Goal: Information Seeking & Learning: Learn about a topic

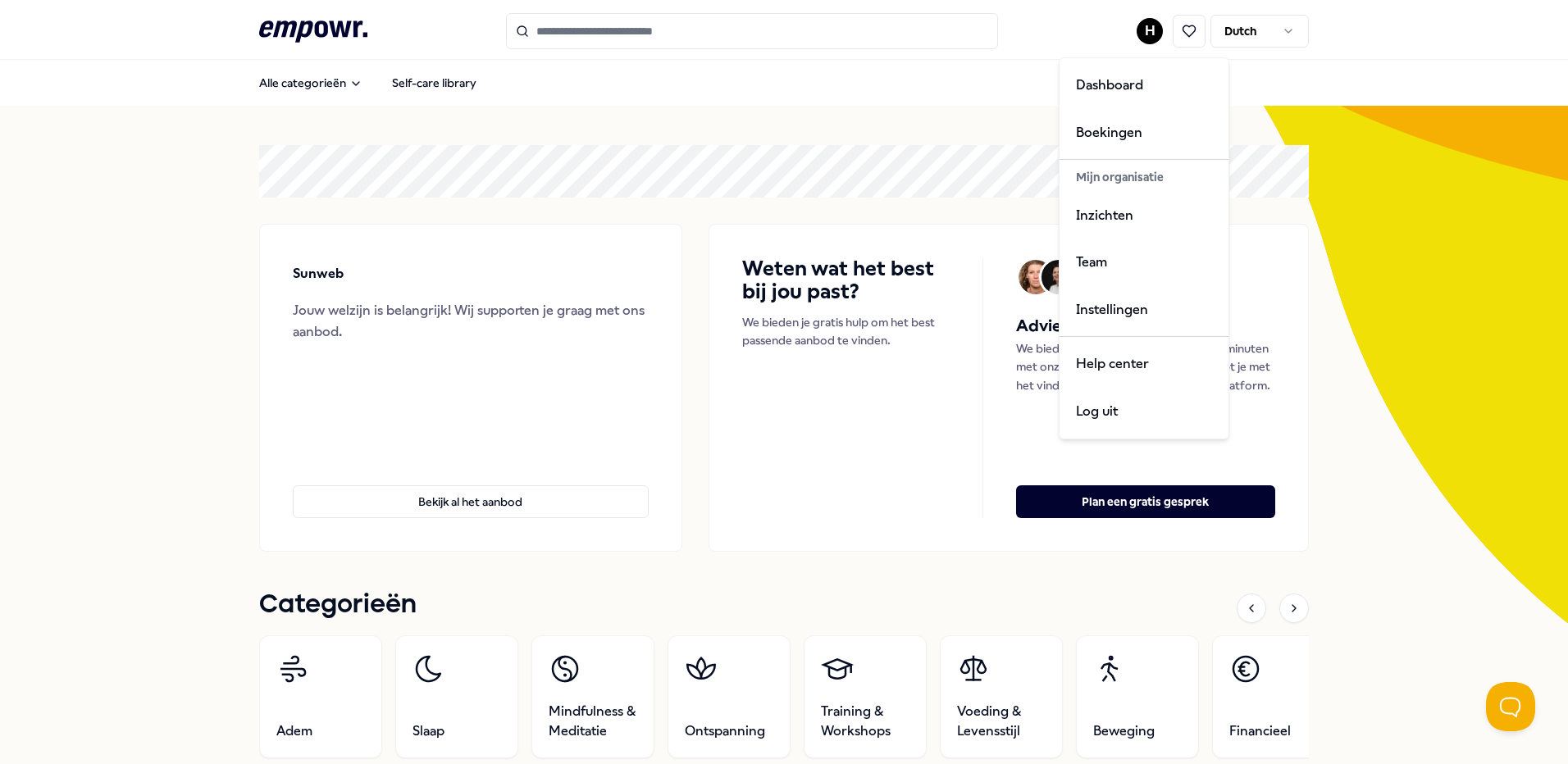
click at [1137, 30] on html ".empowr-logo_svg__cls-1{fill:#03032f} H Dutch Alle categorieën Self-care librar…" at bounding box center [784, 382] width 1568 height 764
click at [1110, 91] on div "Dashboard" at bounding box center [1143, 85] width 162 height 47
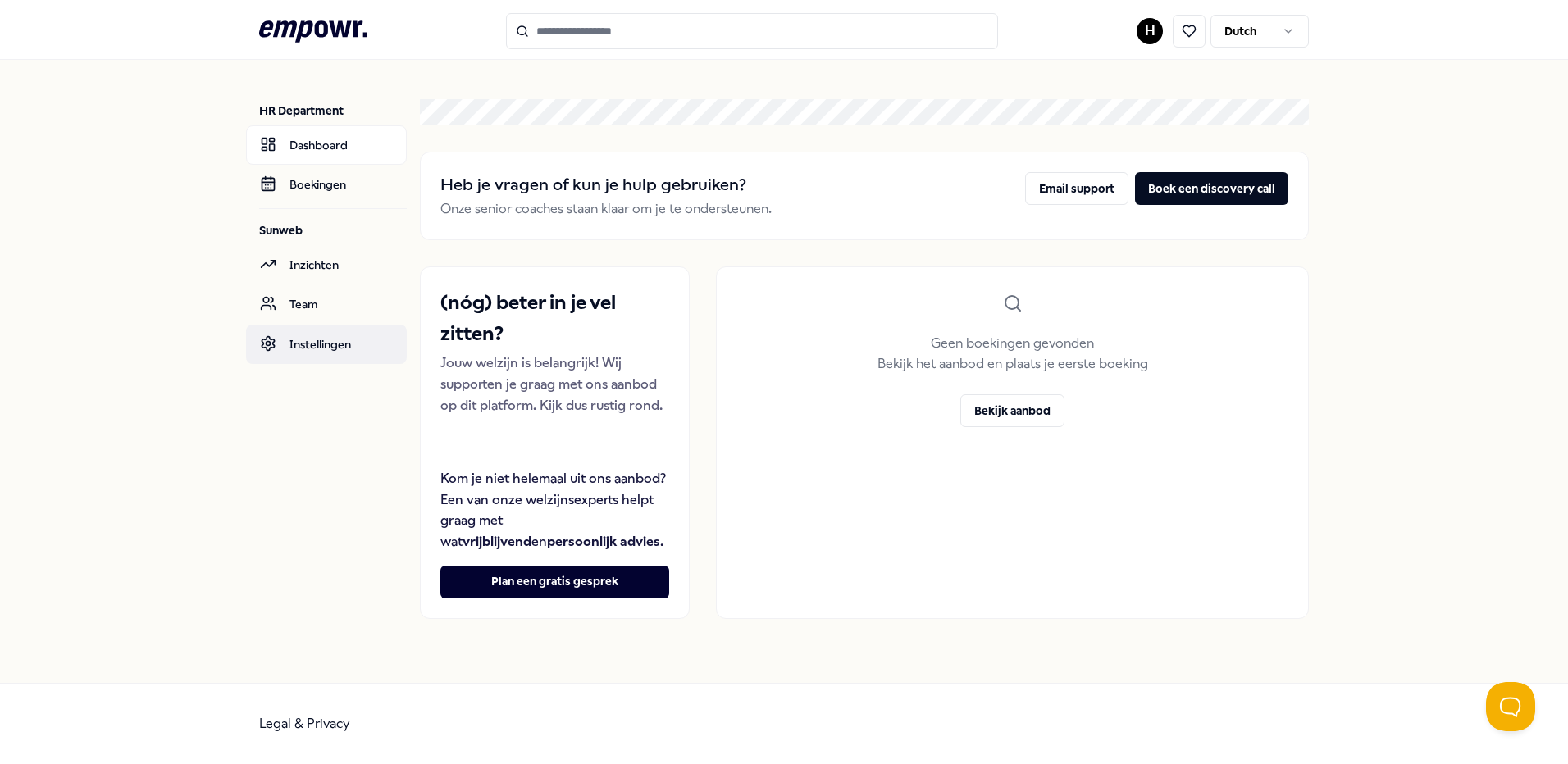
click at [329, 338] on link "Instellingen" at bounding box center [326, 343] width 161 height 39
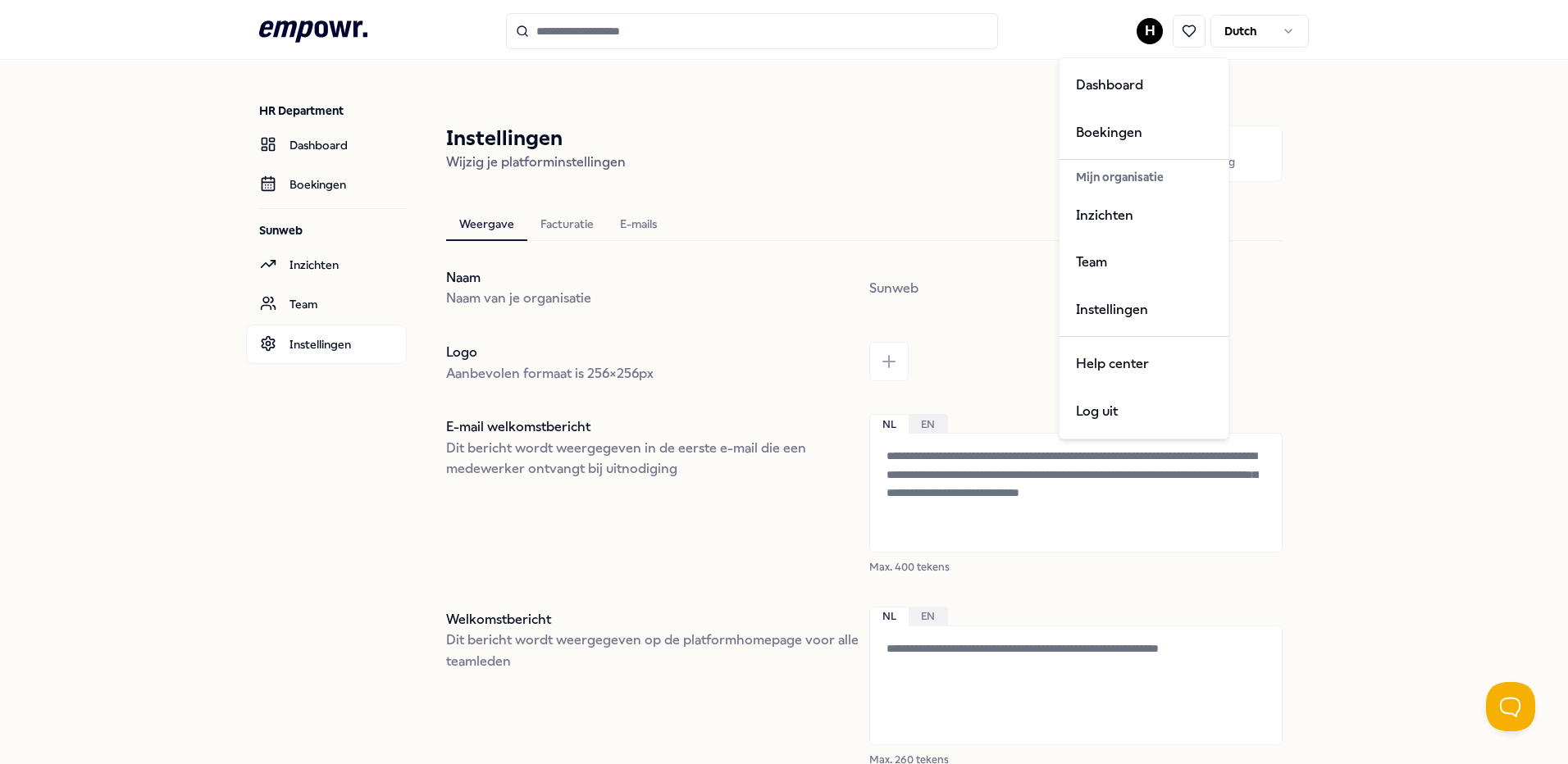
click at [1152, 31] on html ".empowr-logo_svg__cls-1{fill:#03032f} H Dutch HR Department Dashboard Boekingen…" at bounding box center [784, 382] width 1568 height 764
click at [1100, 407] on div "Log uit" at bounding box center [1143, 411] width 162 height 47
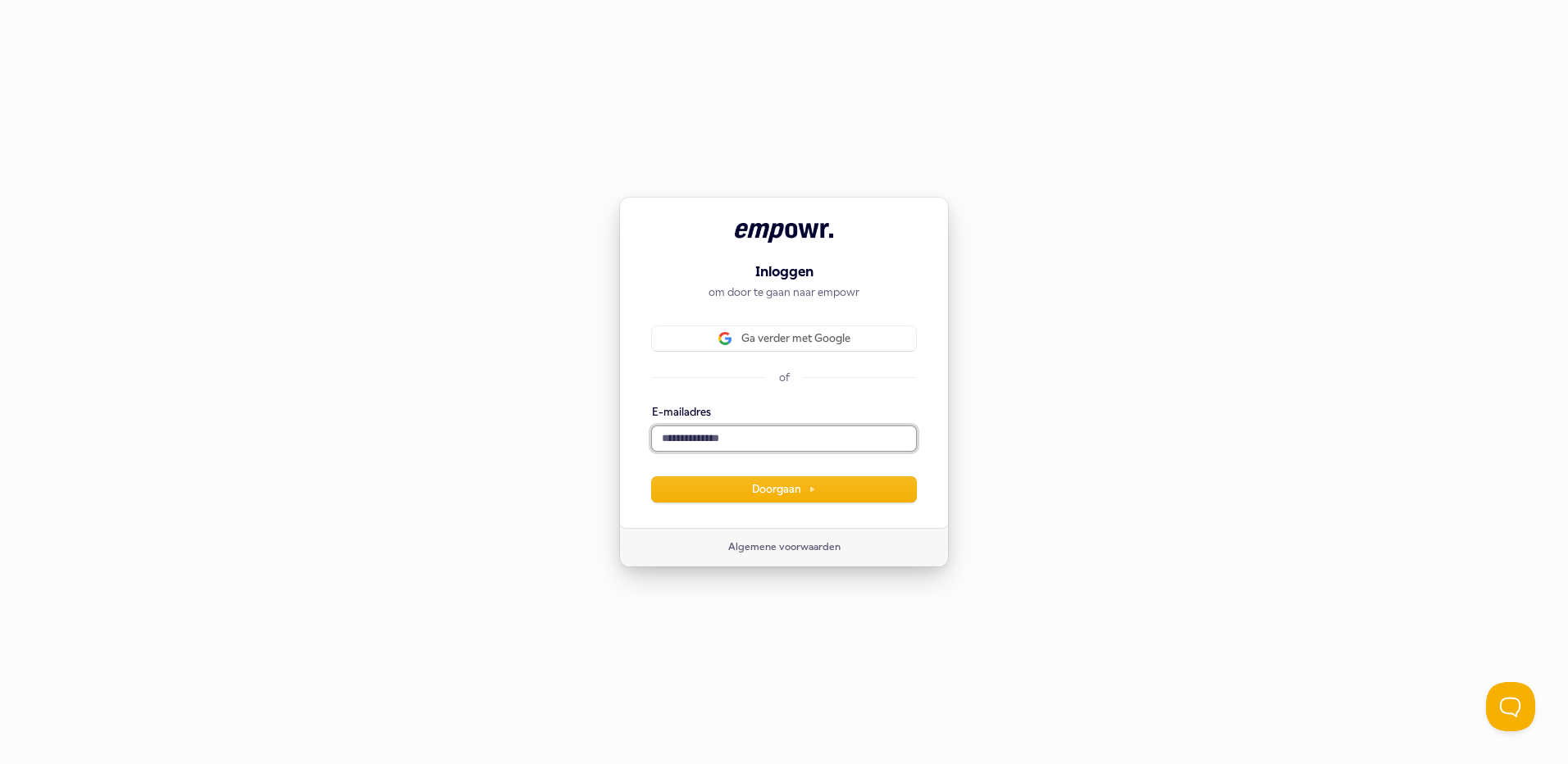
click at [722, 432] on input "E-mailadres" at bounding box center [784, 439] width 264 height 25
click at [720, 502] on div "**********" at bounding box center [784, 362] width 329 height 331
click at [720, 495] on button "Doorgaan" at bounding box center [784, 490] width 264 height 25
type input "**********"
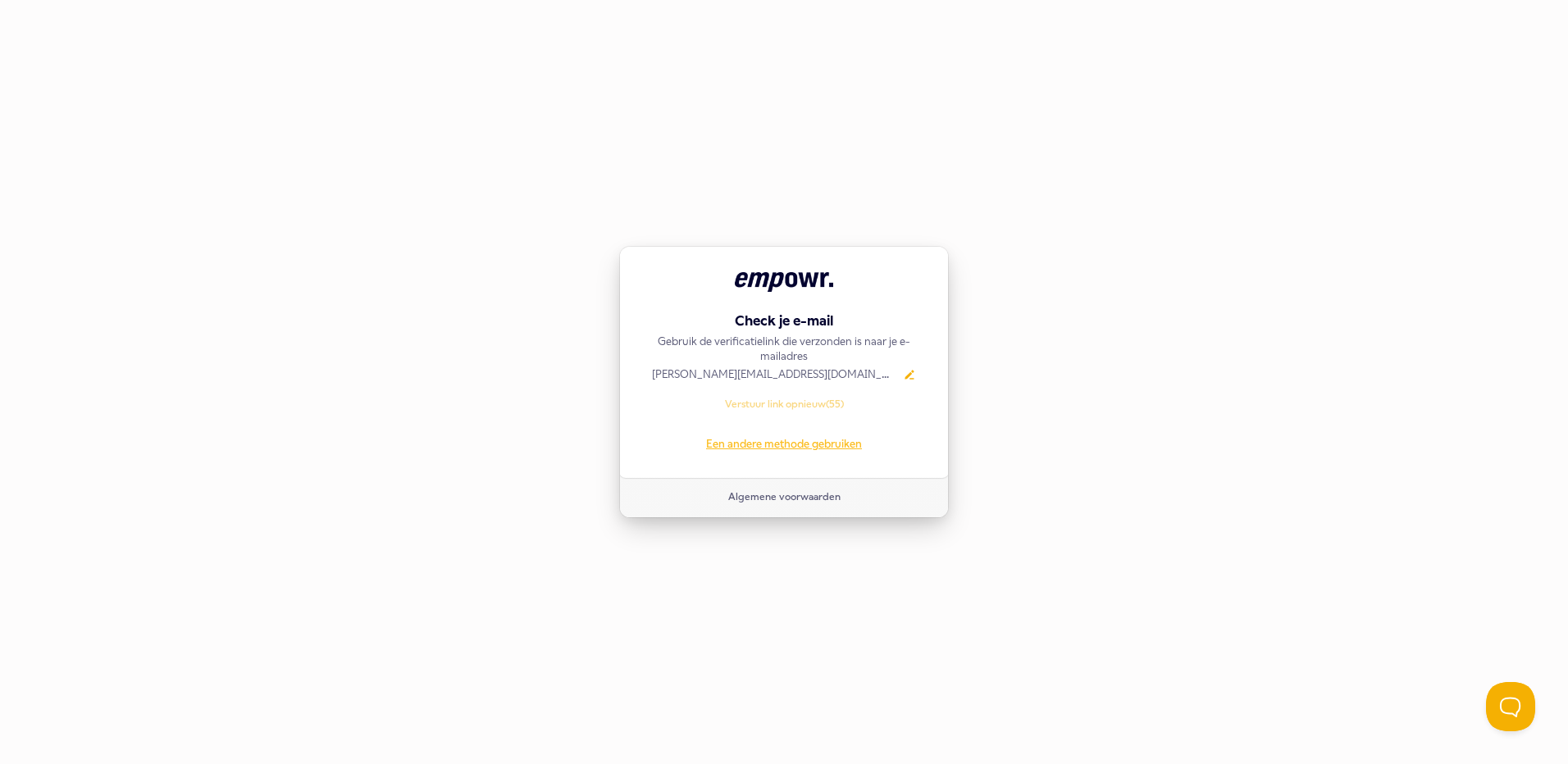
click at [803, 447] on link "Een andere methode gebruiken" at bounding box center [784, 444] width 156 height 15
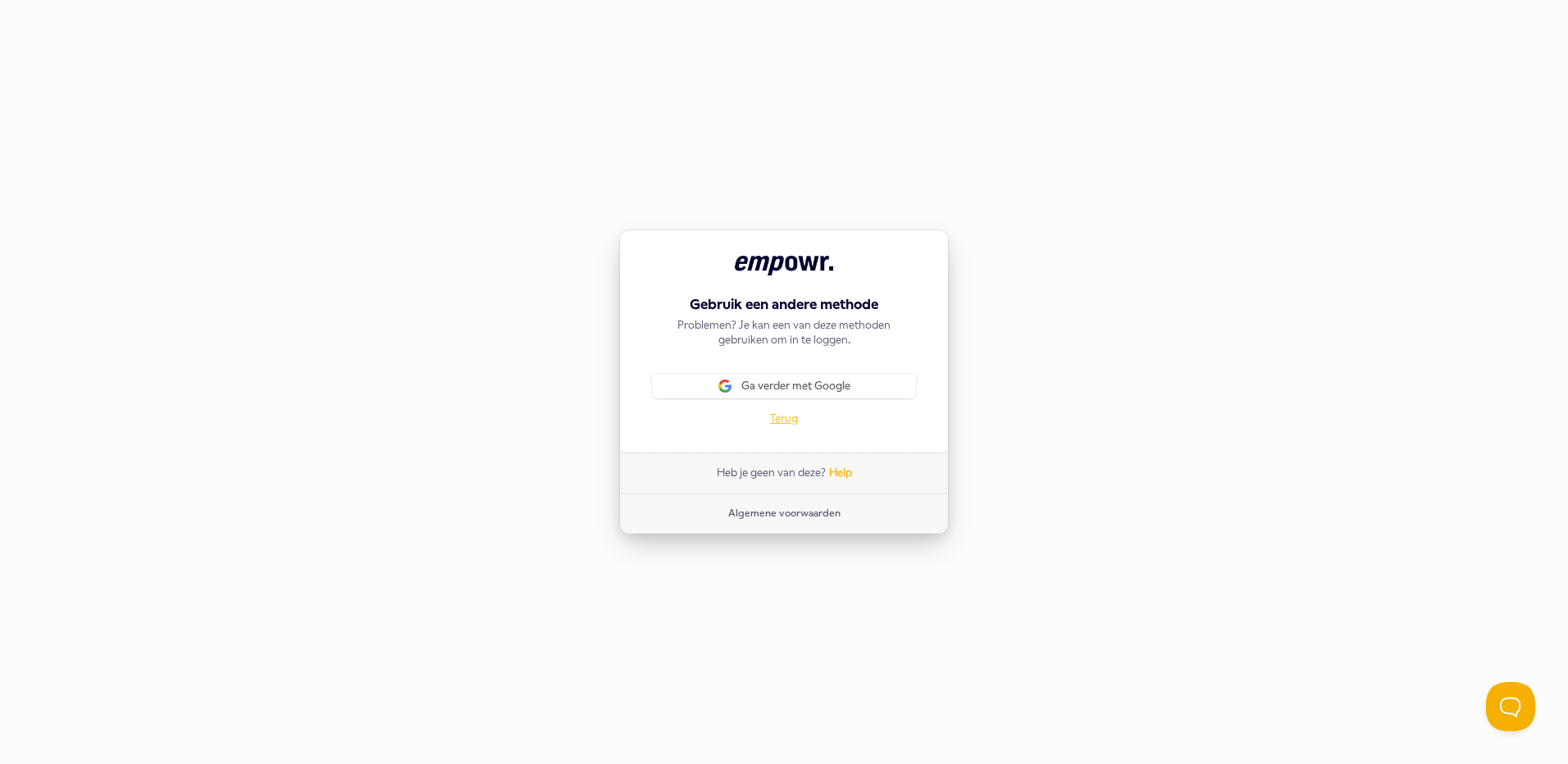
click at [787, 419] on p "Terug" at bounding box center [784, 419] width 28 height 15
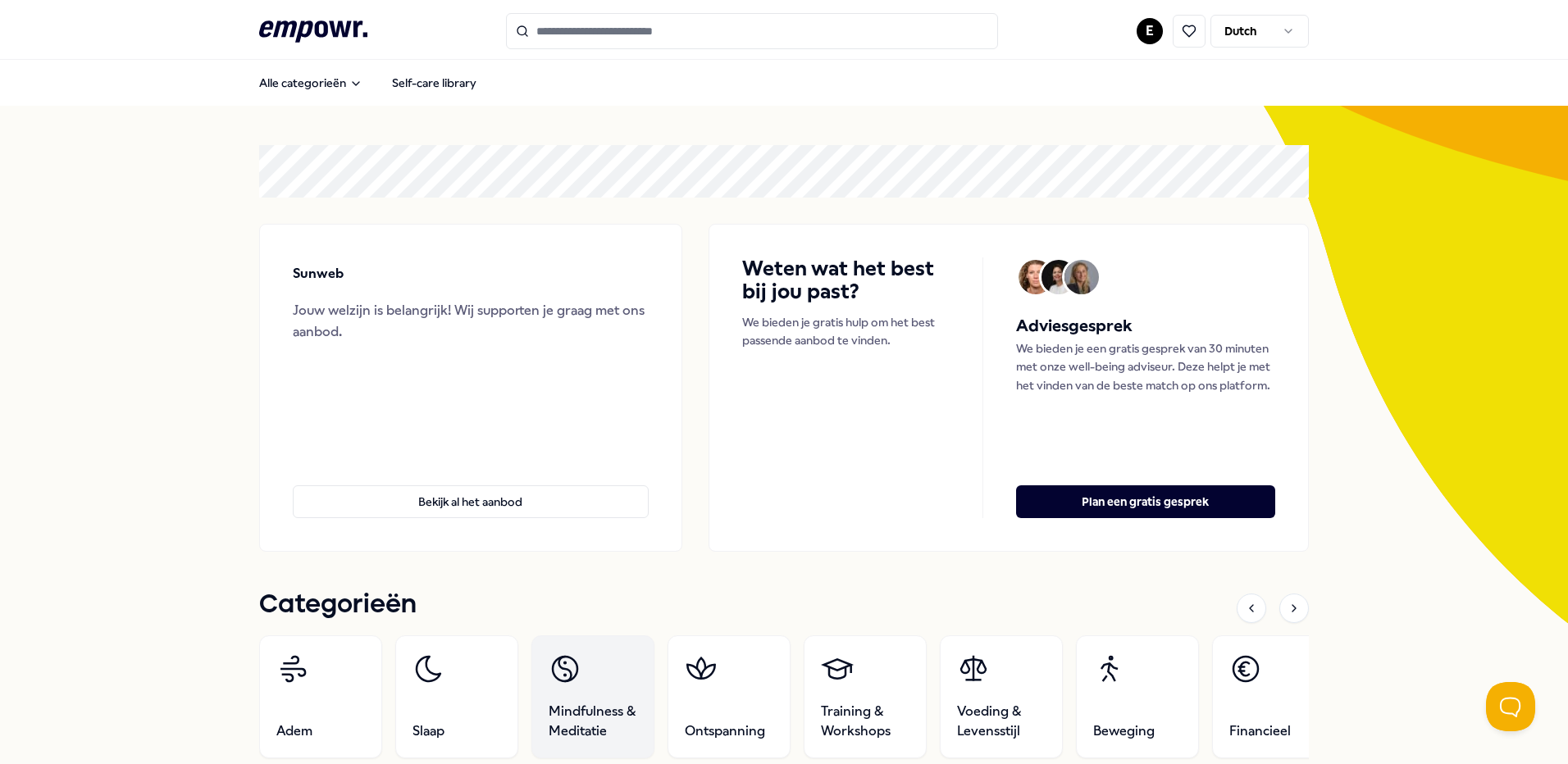
scroll to position [164, 0]
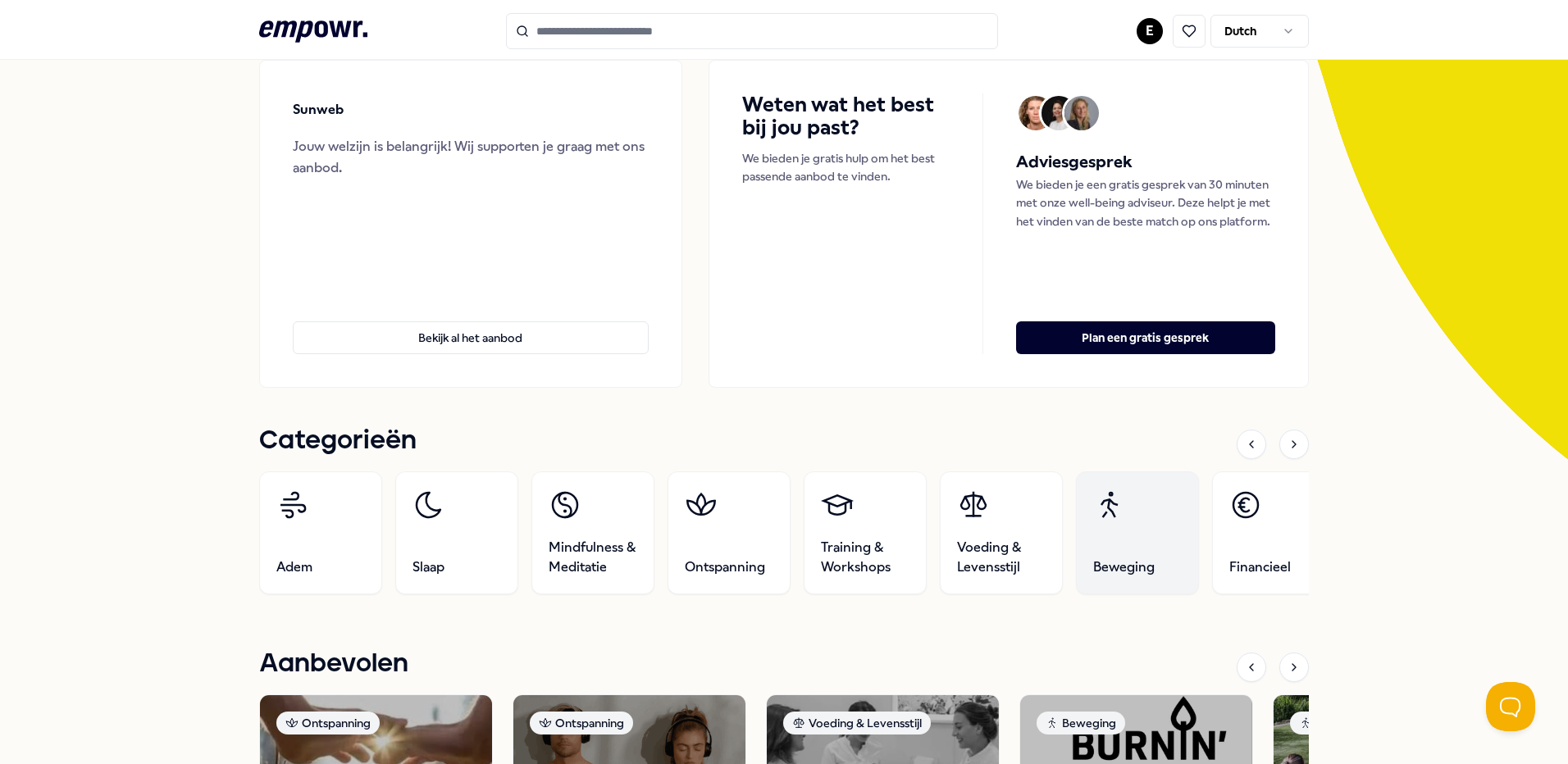
click at [1110, 530] on link "Beweging" at bounding box center [1137, 533] width 123 height 123
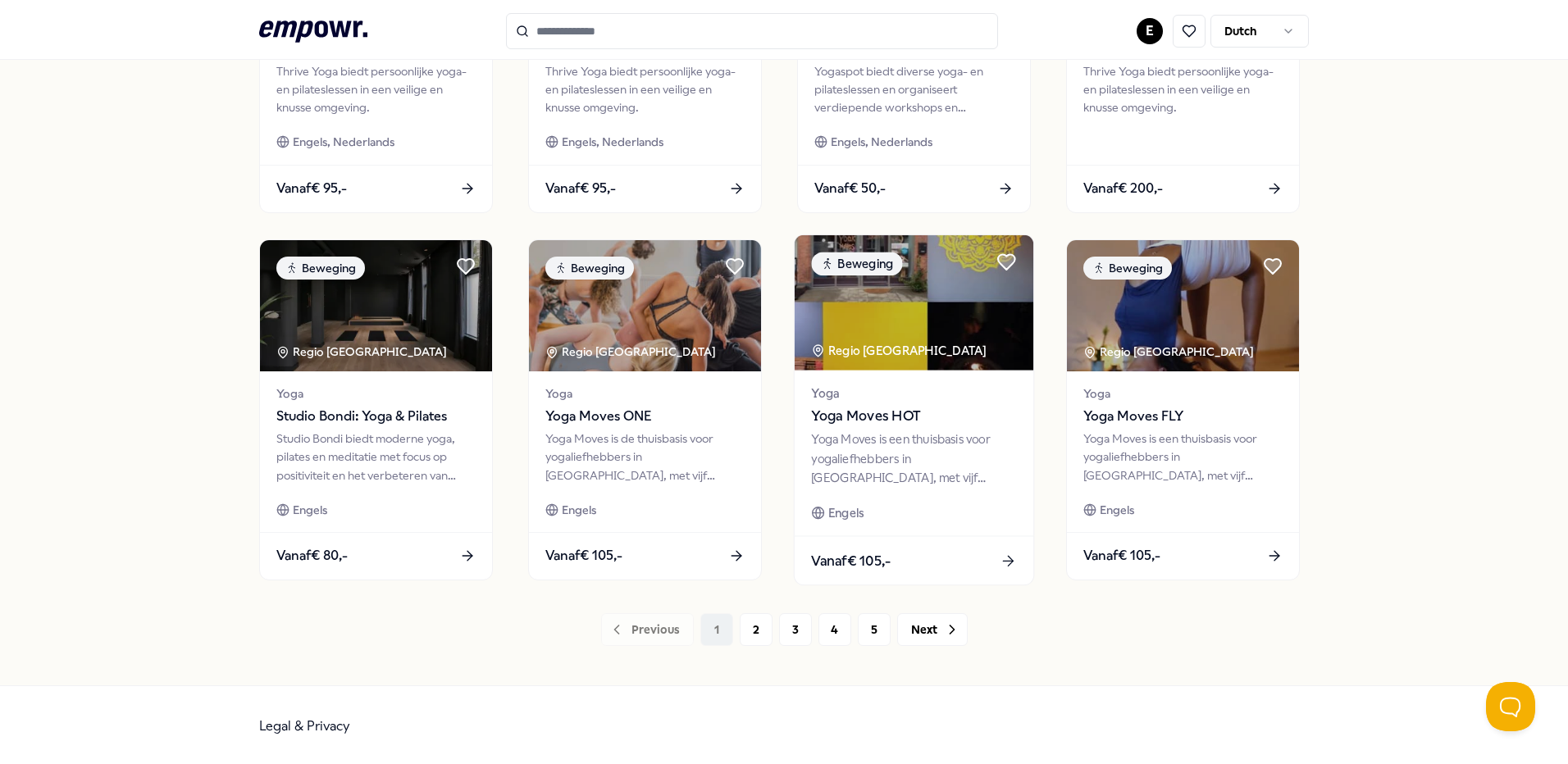
scroll to position [702, 0]
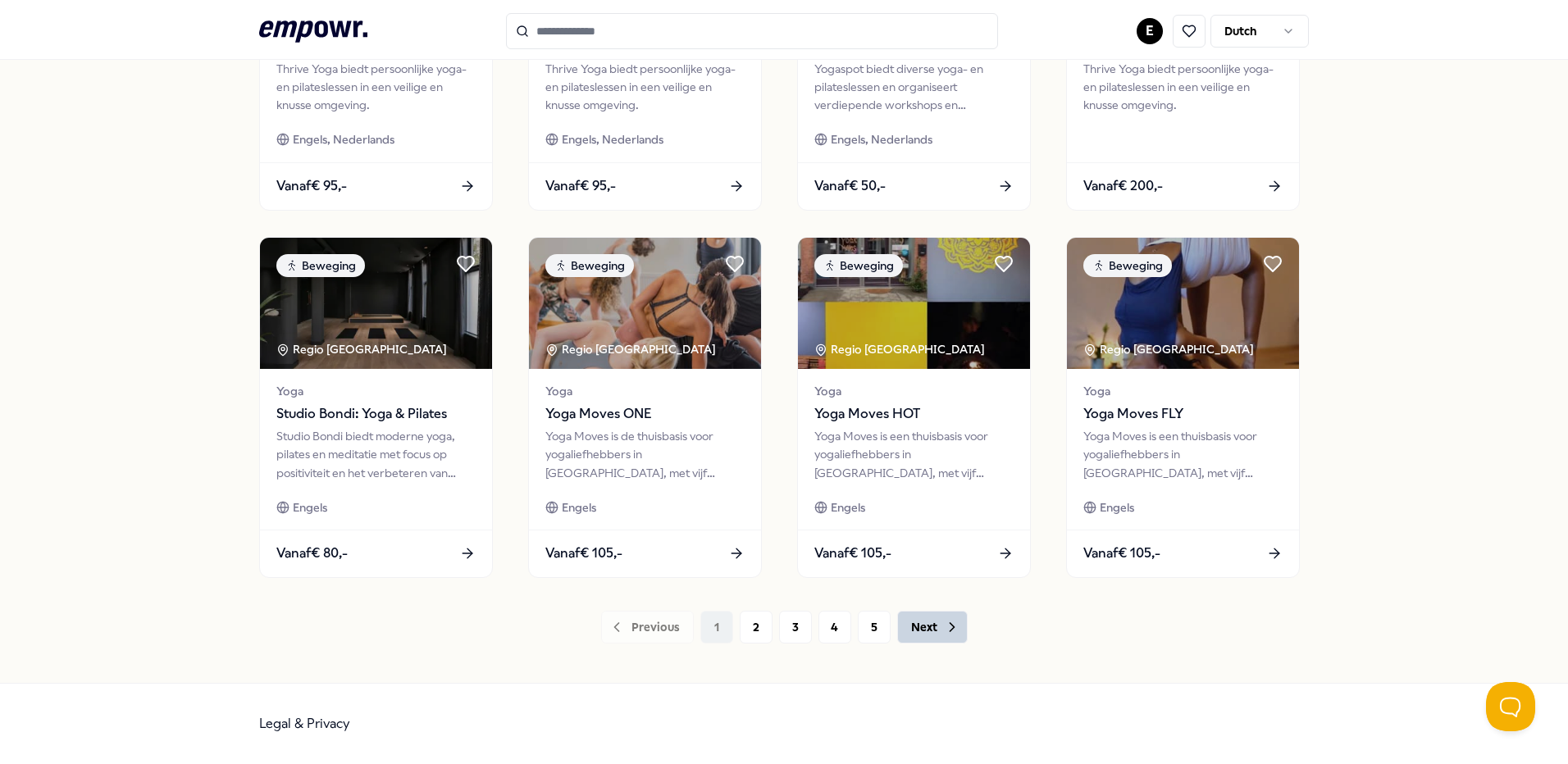
click at [932, 626] on button "Next" at bounding box center [932, 626] width 71 height 32
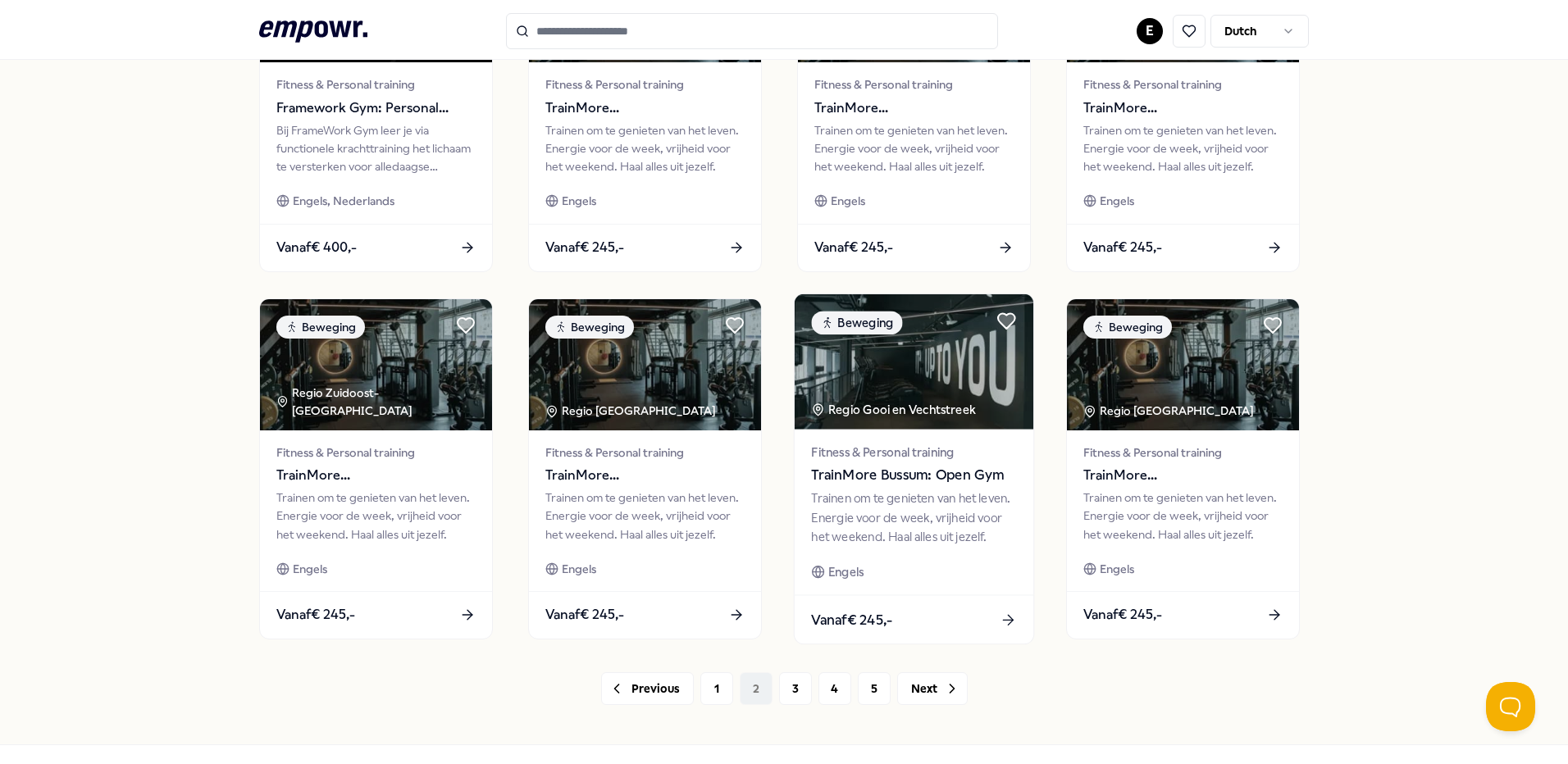
scroll to position [702, 0]
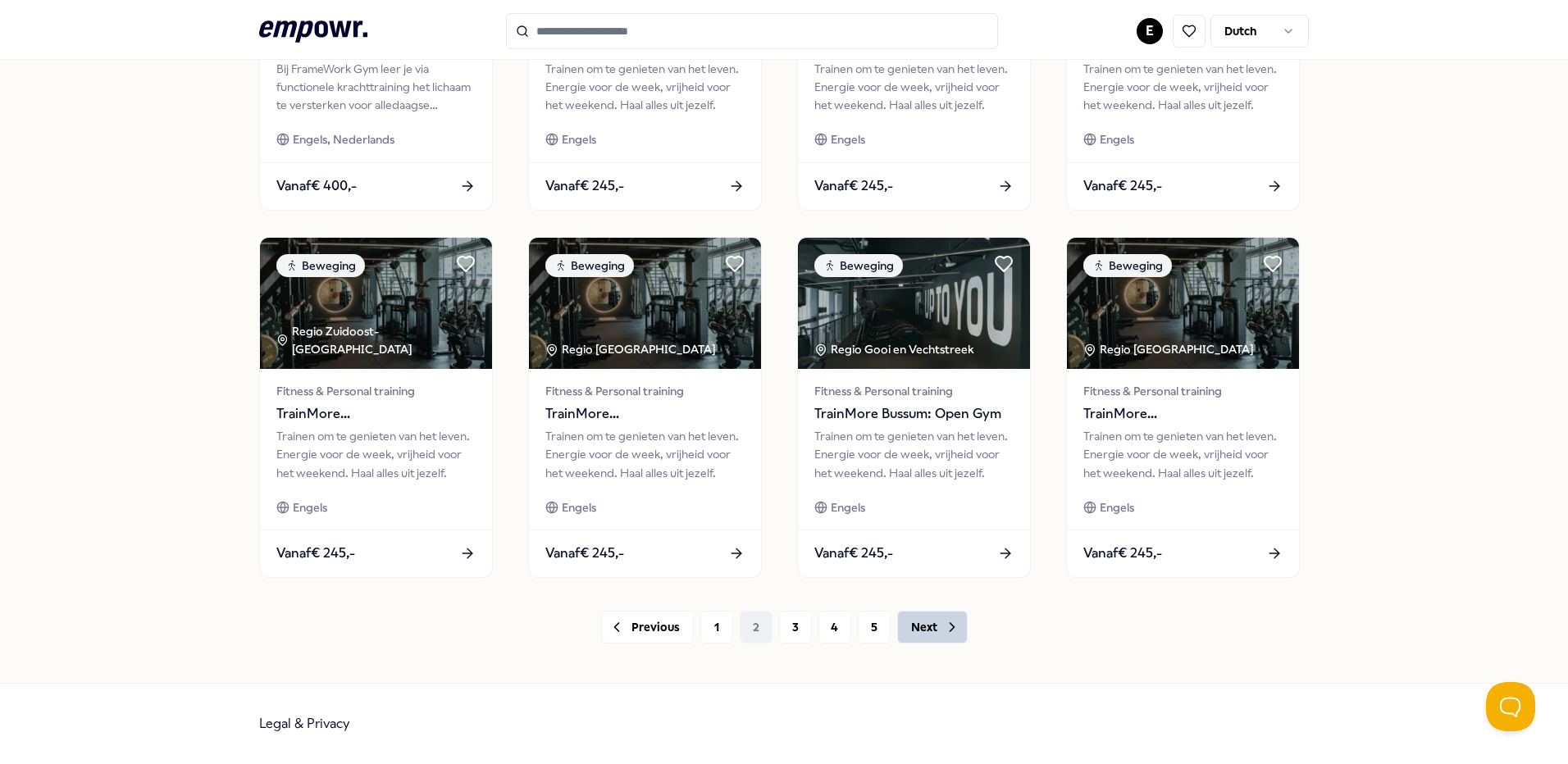
click at [923, 627] on button "Next" at bounding box center [932, 626] width 71 height 32
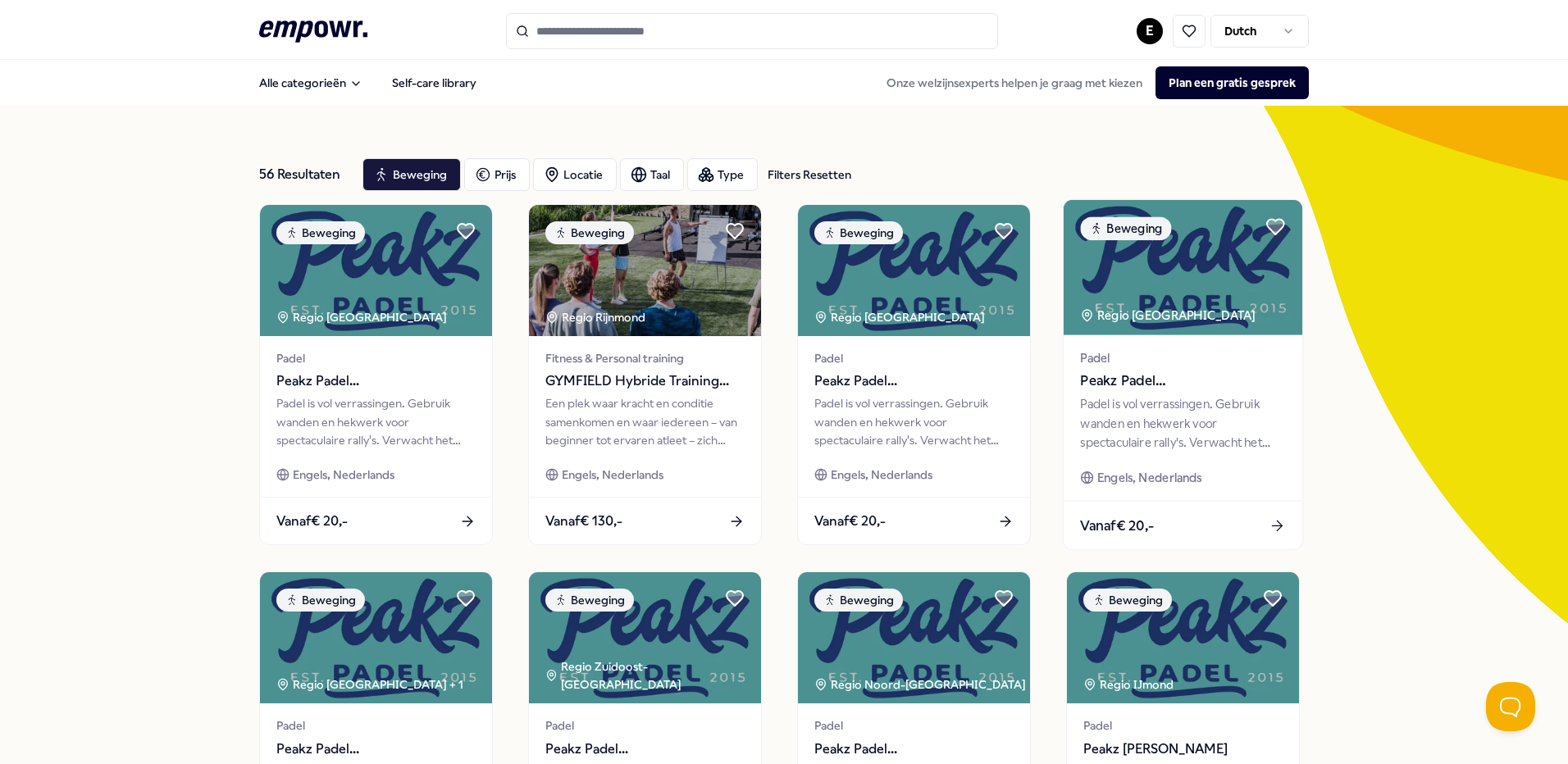
scroll to position [656, 0]
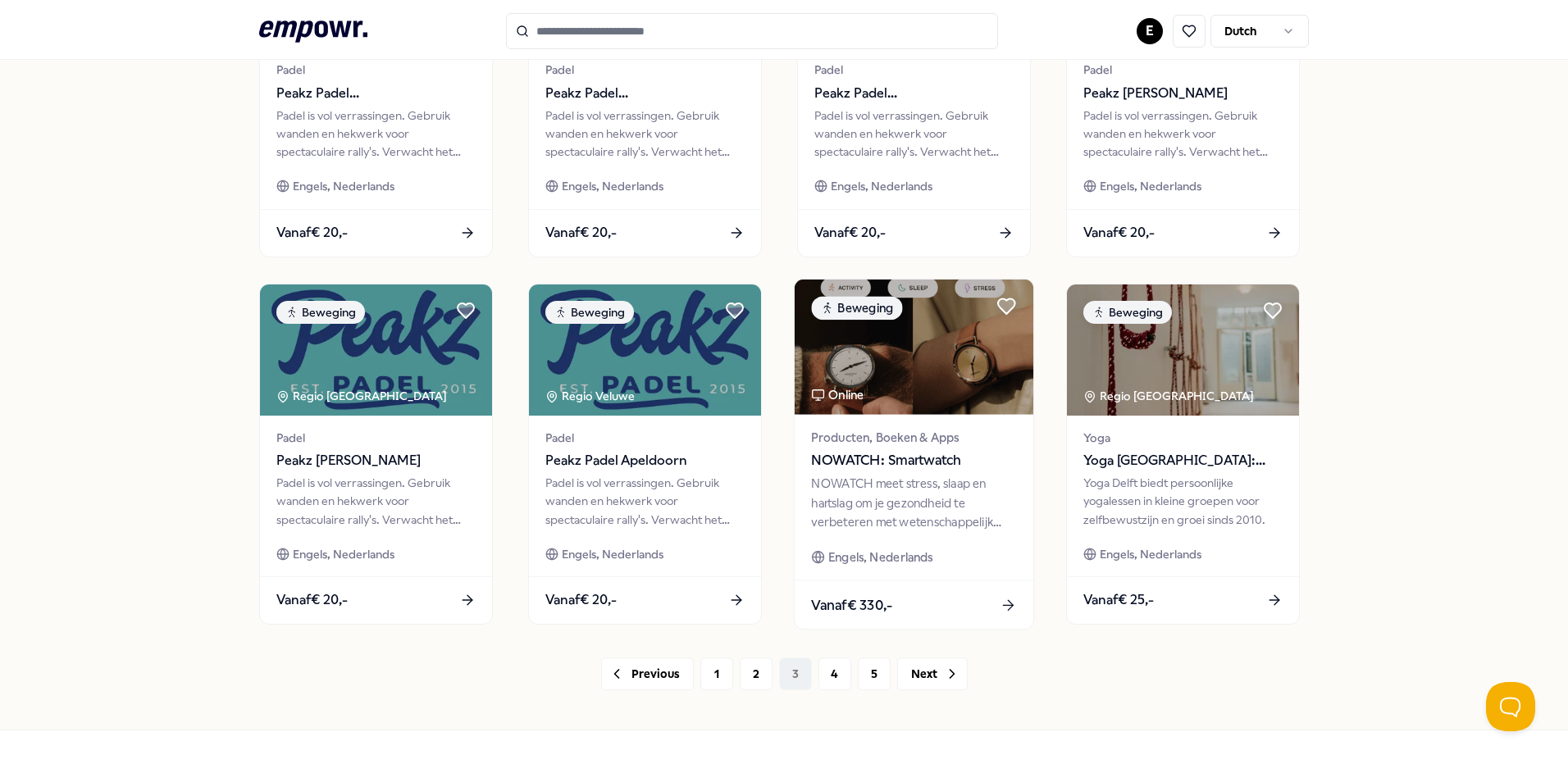
click at [938, 366] on img at bounding box center [913, 347] width 239 height 136
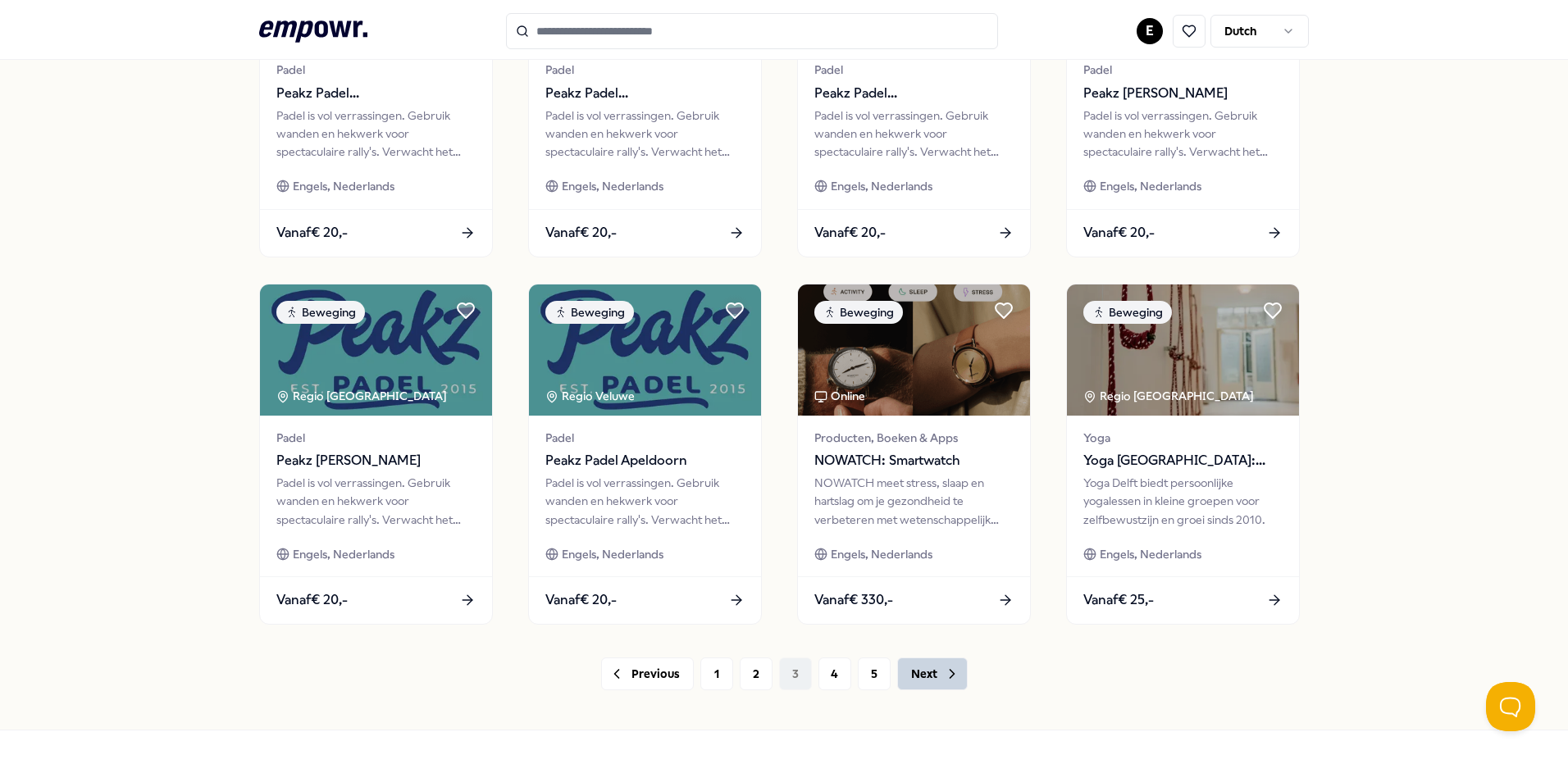
click at [944, 678] on icon at bounding box center [952, 673] width 17 height 17
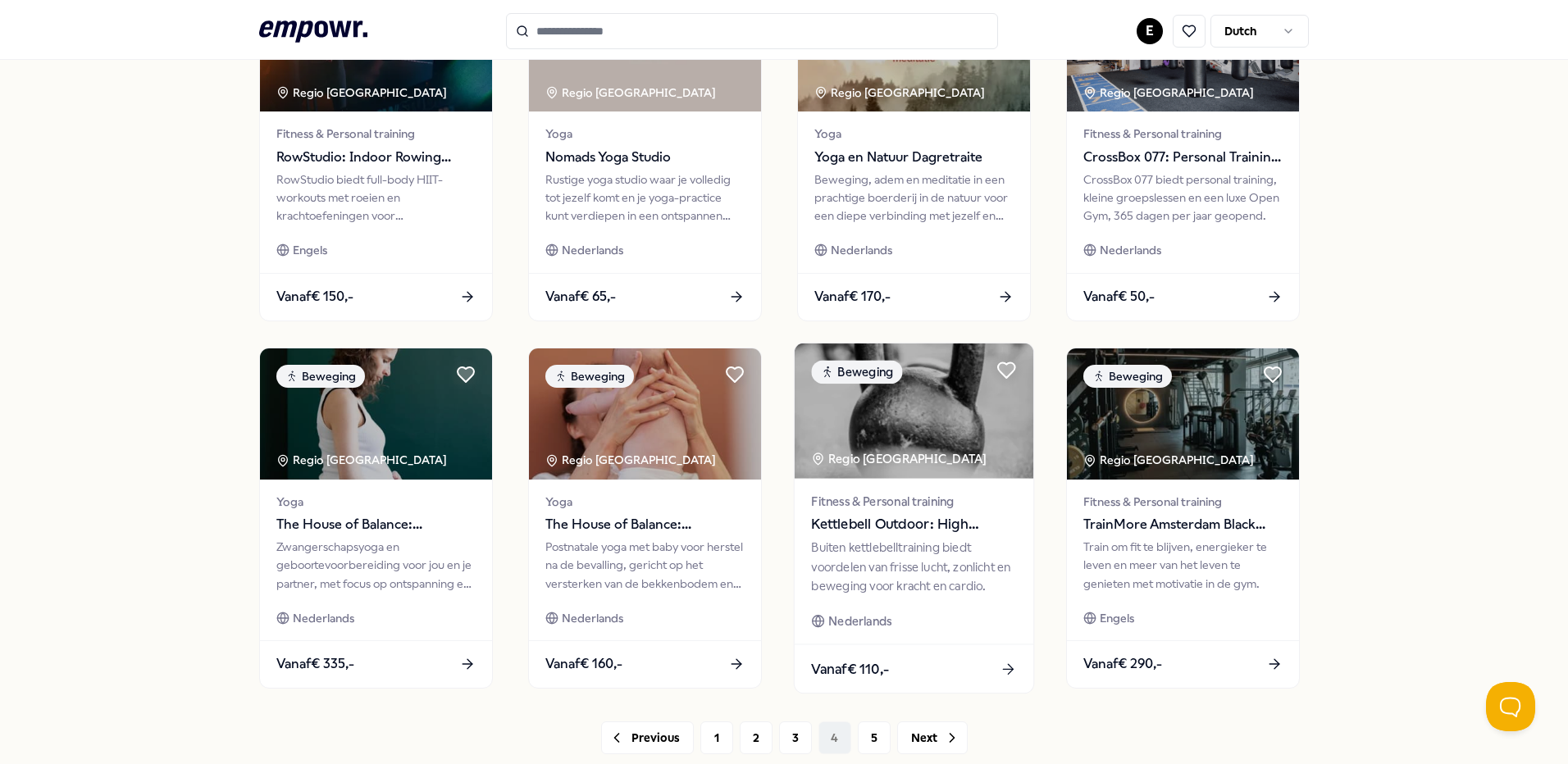
scroll to position [702, 0]
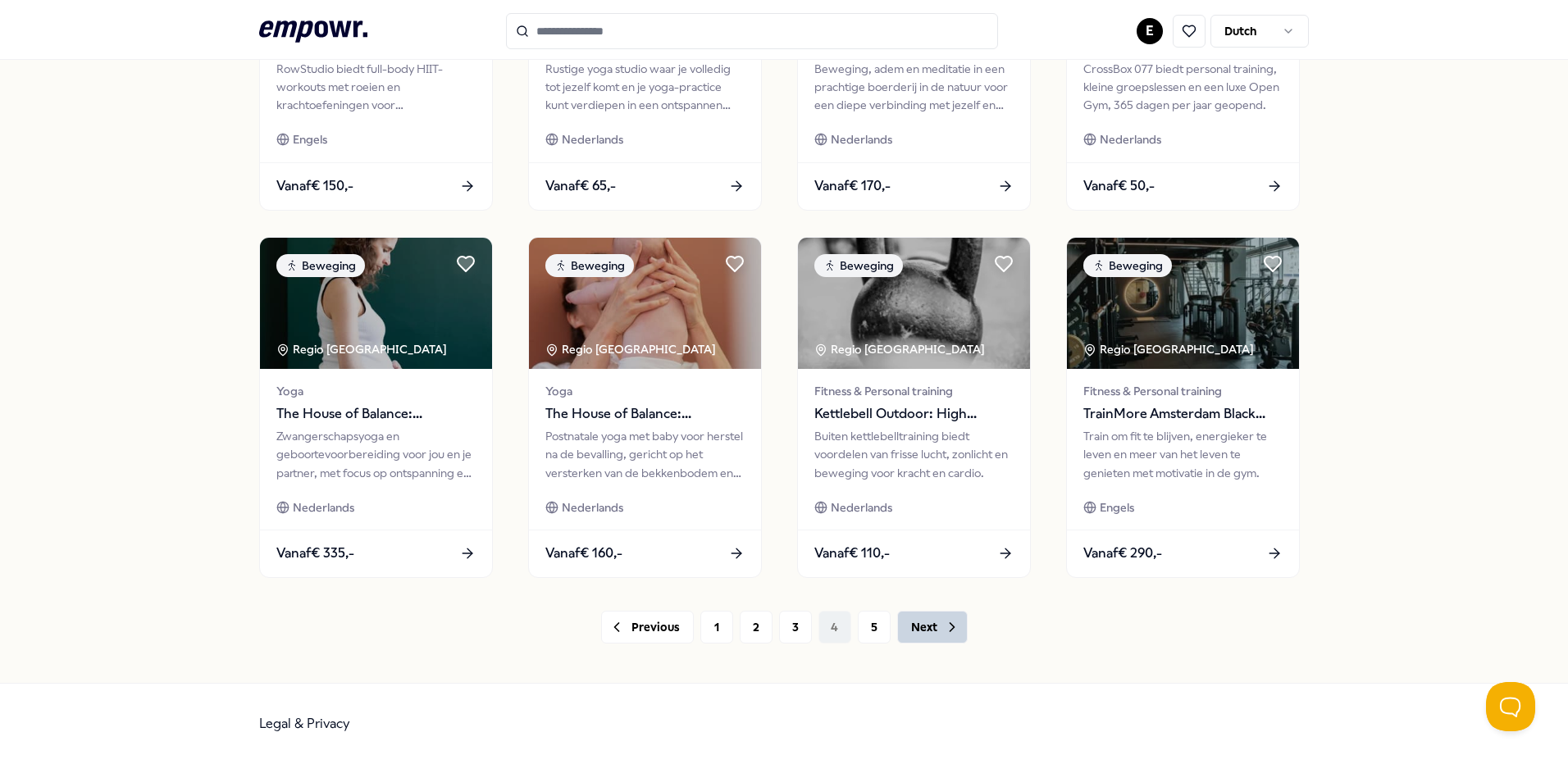
click at [949, 633] on icon at bounding box center [952, 627] width 17 height 17
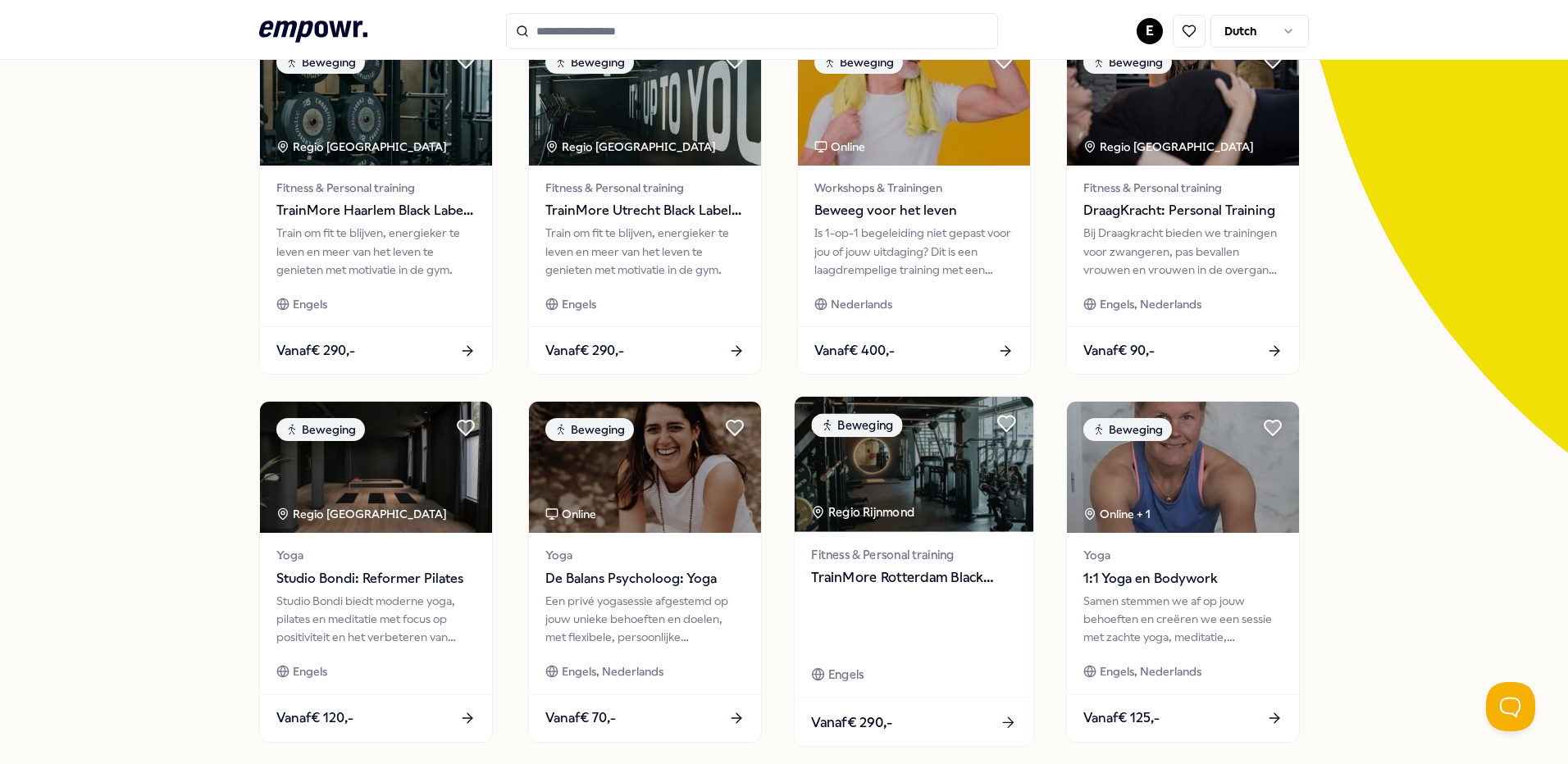
scroll to position [334, 0]
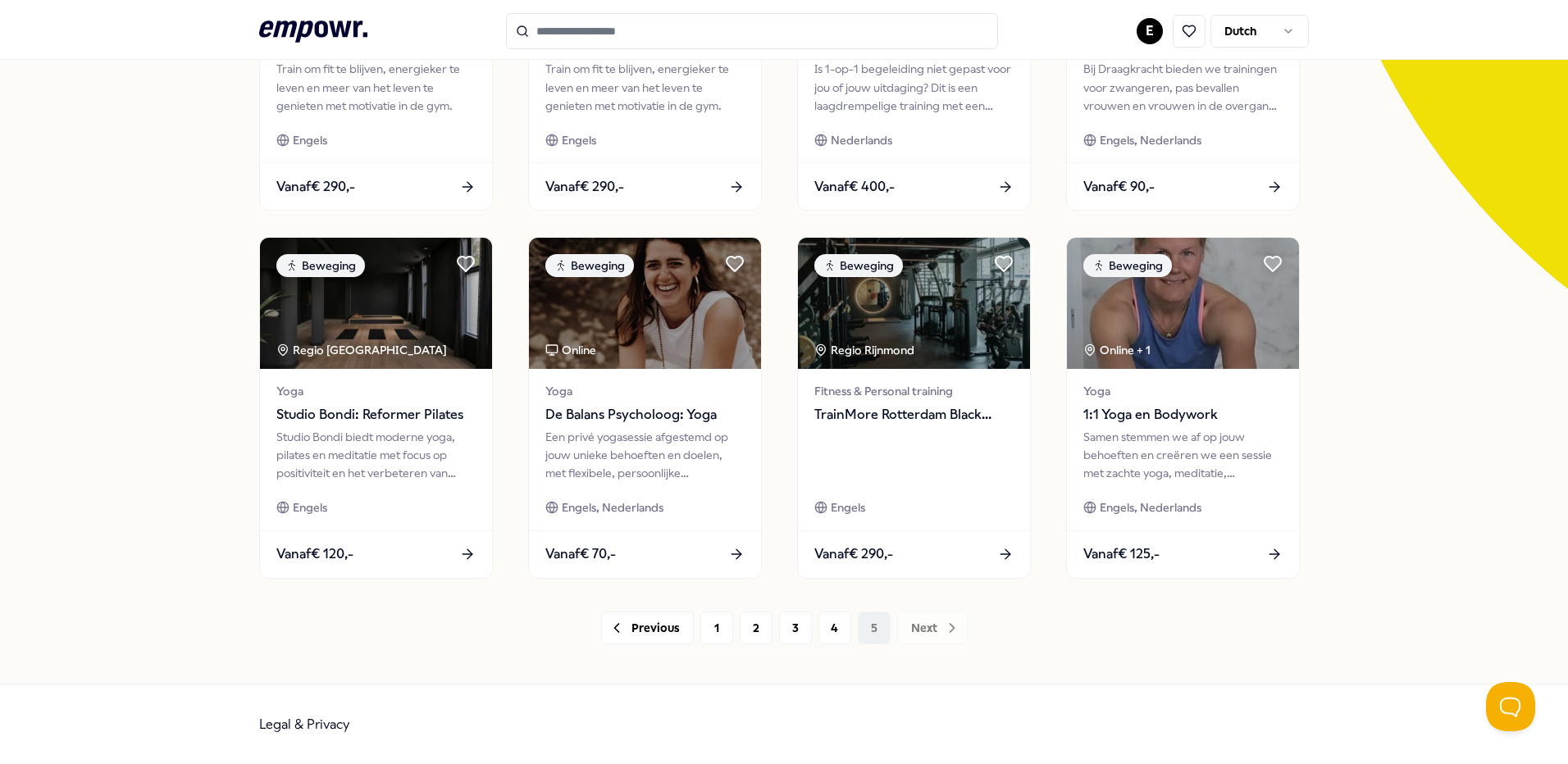
drag, startPoint x: 937, startPoint y: 598, endPoint x: 971, endPoint y: 654, distance: 65.5
click at [981, 658] on div "56 Resultaten Filters Resetten Beweging Prijs Locatie Taal Type Filters Resette…" at bounding box center [784, 227] width 1050 height 912
click at [823, 633] on button "4" at bounding box center [834, 627] width 32 height 32
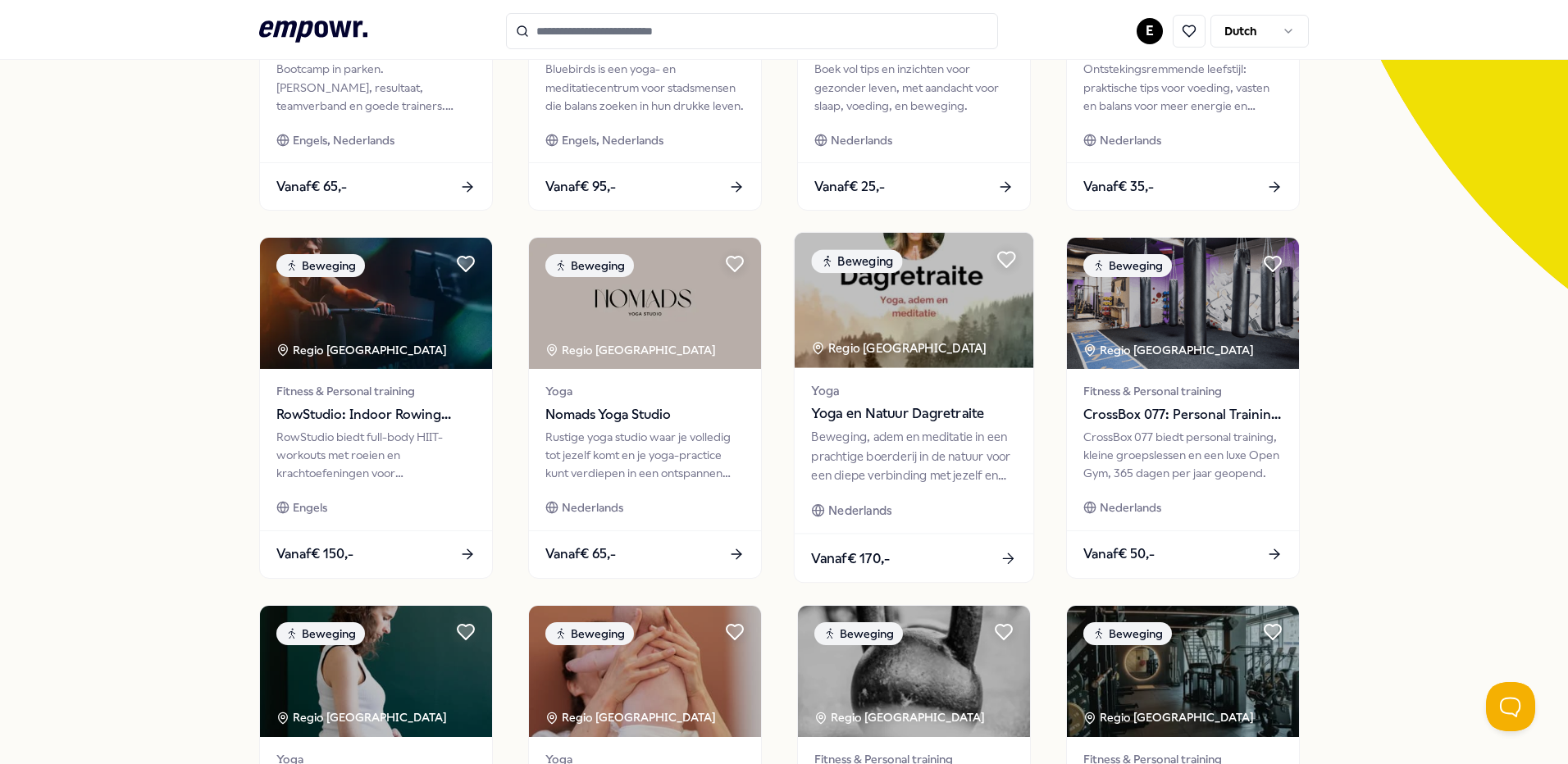
click at [977, 382] on span "Yoga" at bounding box center [913, 390] width 205 height 19
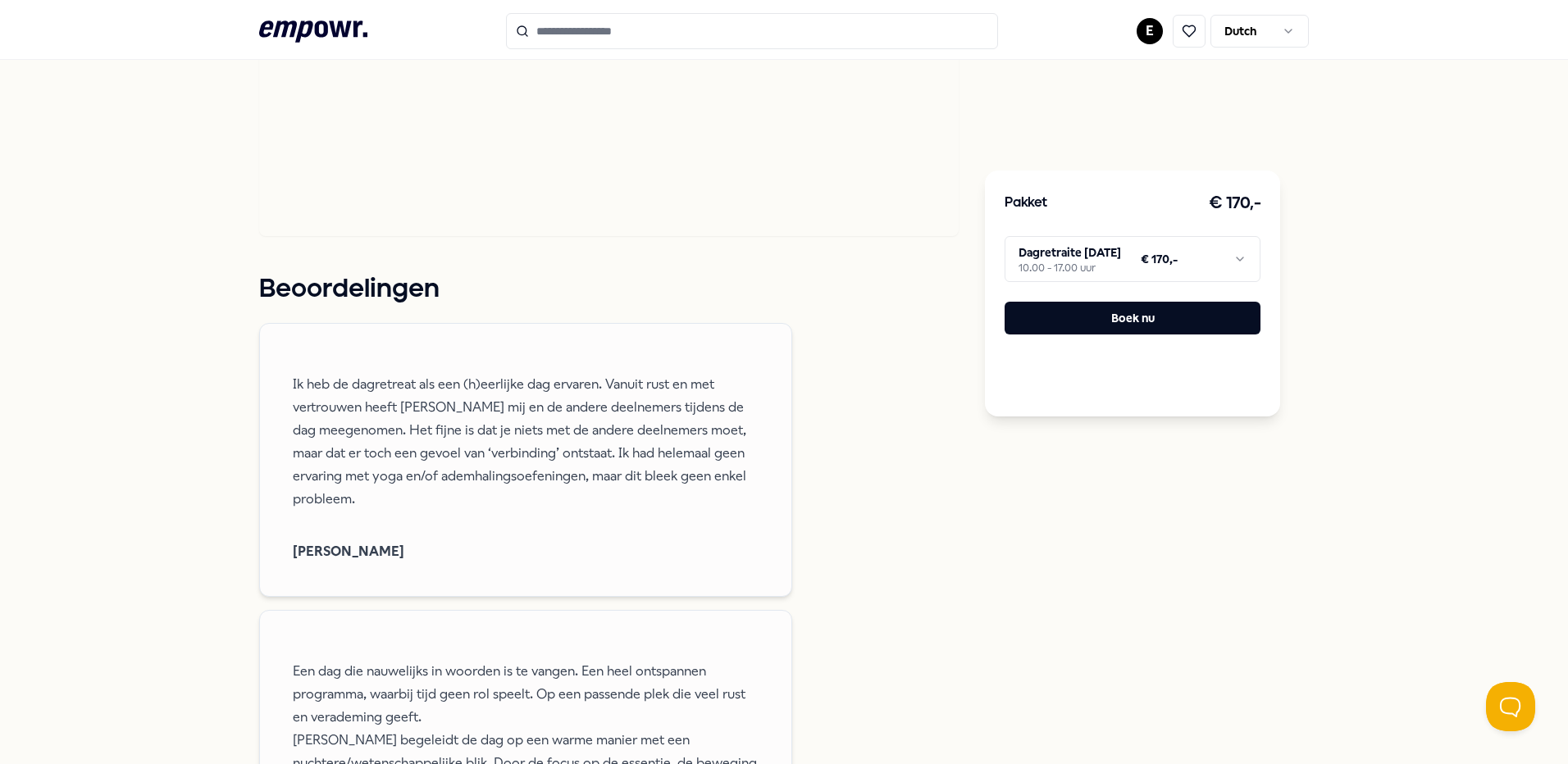
scroll to position [1253, 0]
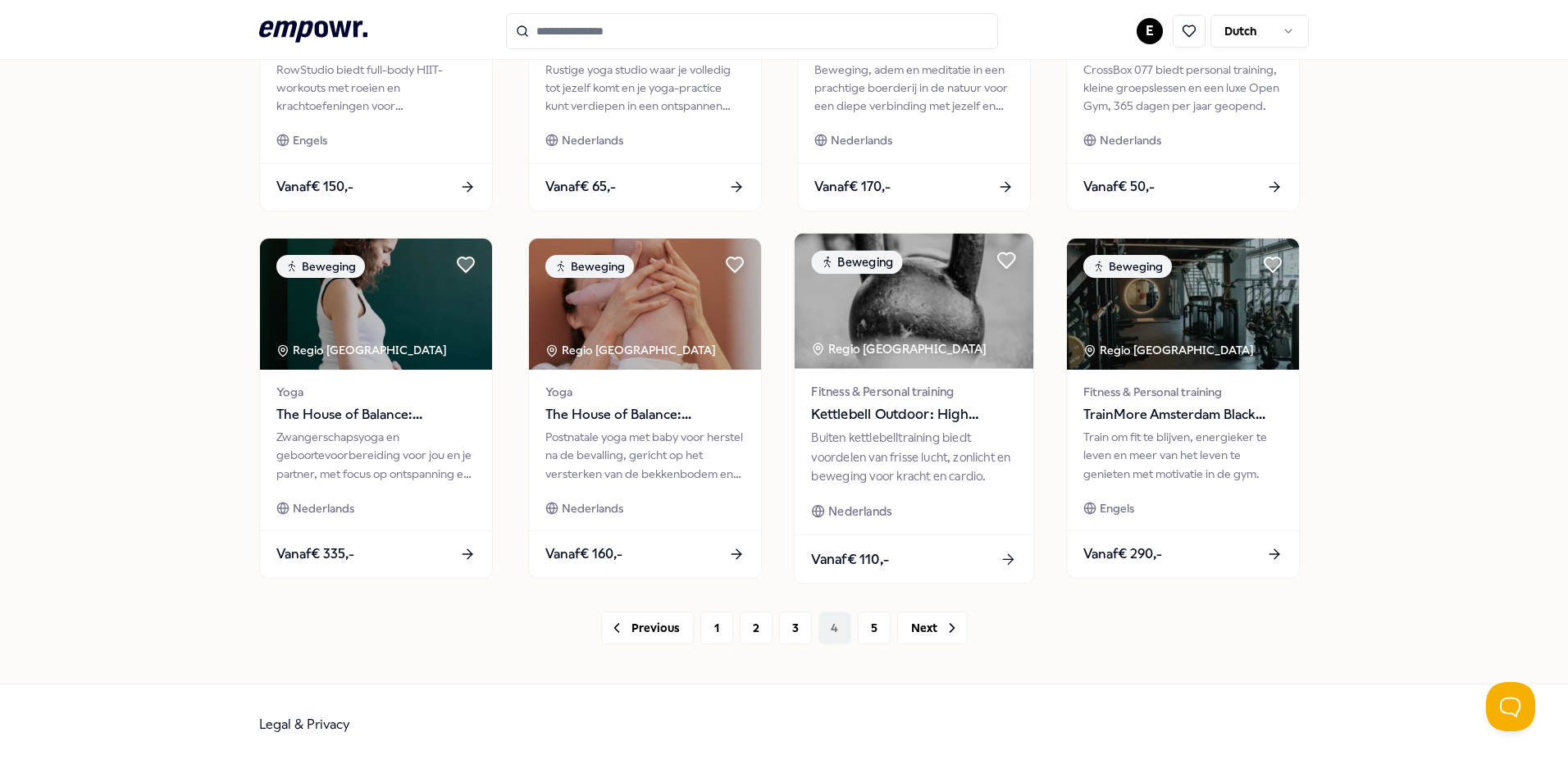
scroll to position [702, 0]
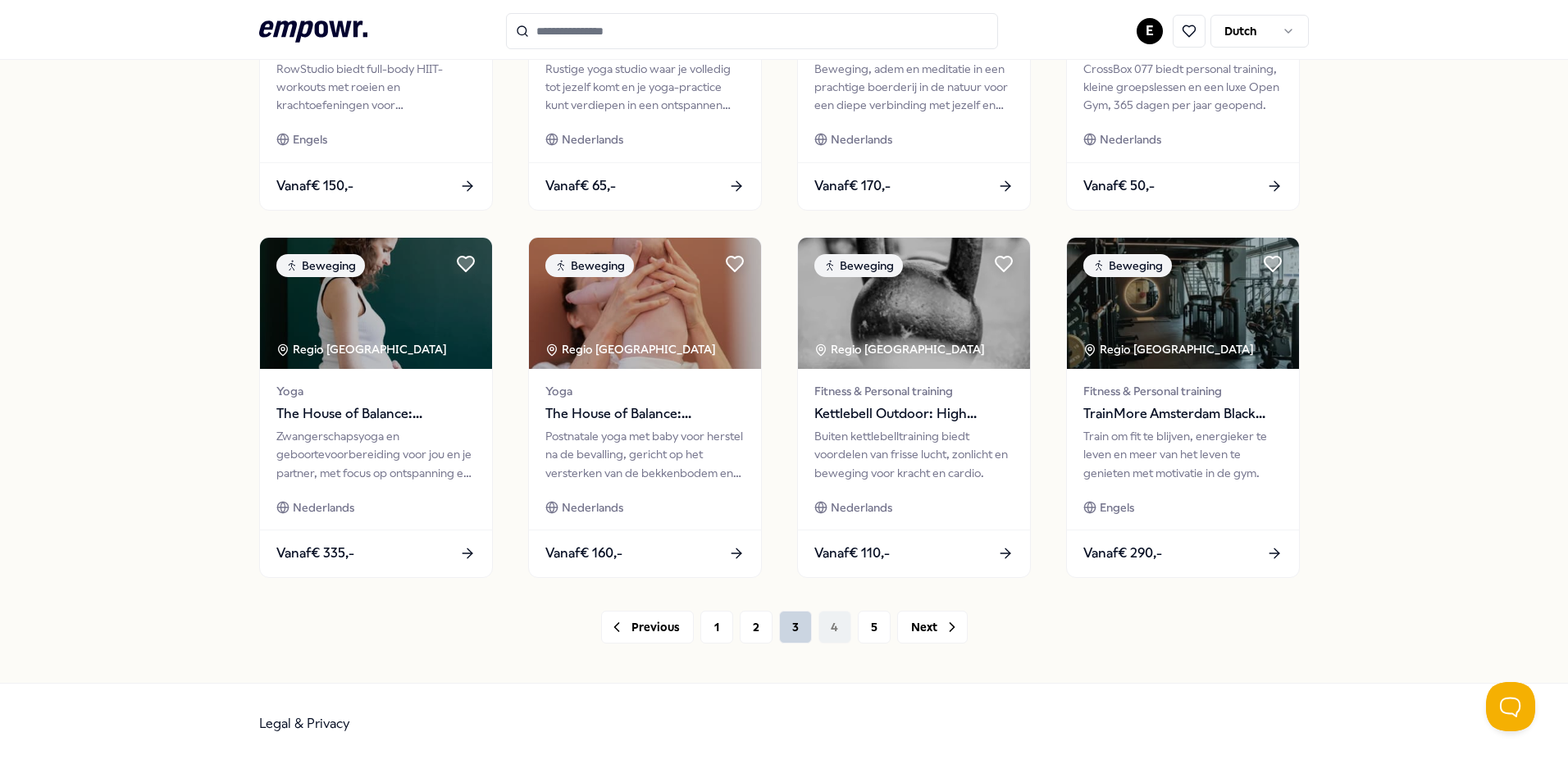
click at [787, 628] on button "3" at bounding box center [794, 626] width 32 height 32
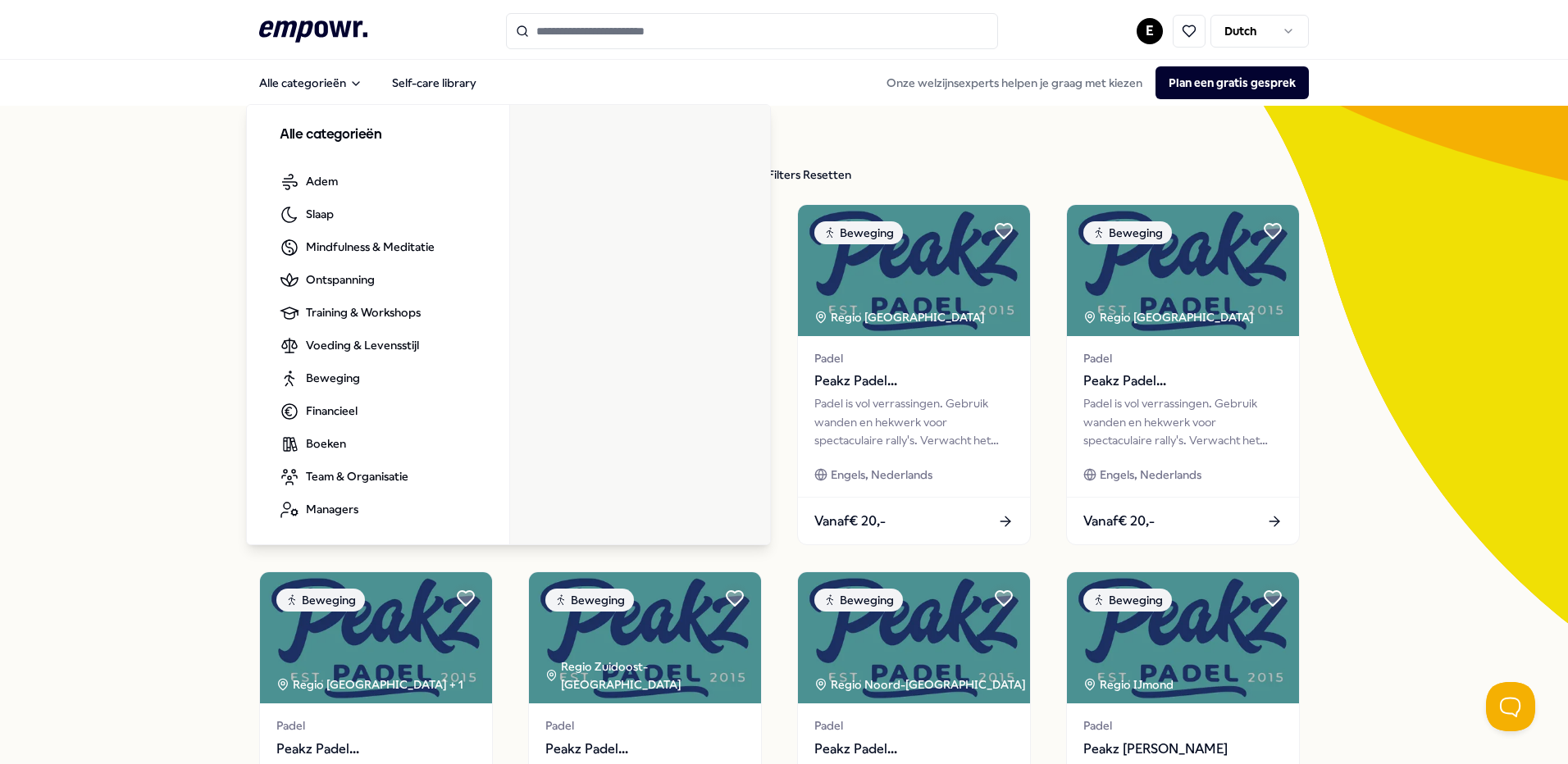
click at [329, 22] on icon ".empowr-logo_svg__cls-1{fill:#03032f}" at bounding box center [313, 32] width 108 height 30
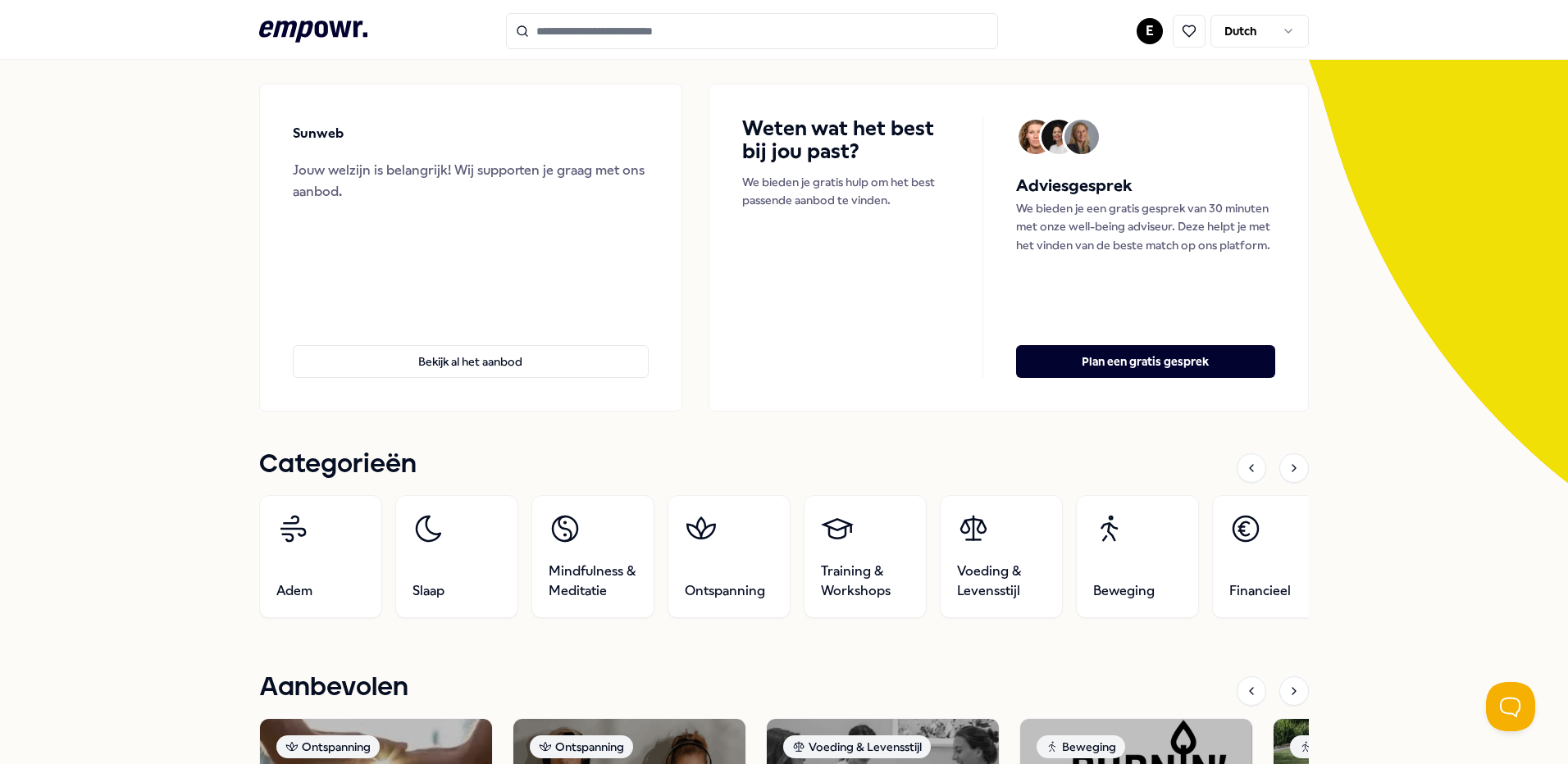
scroll to position [246, 0]
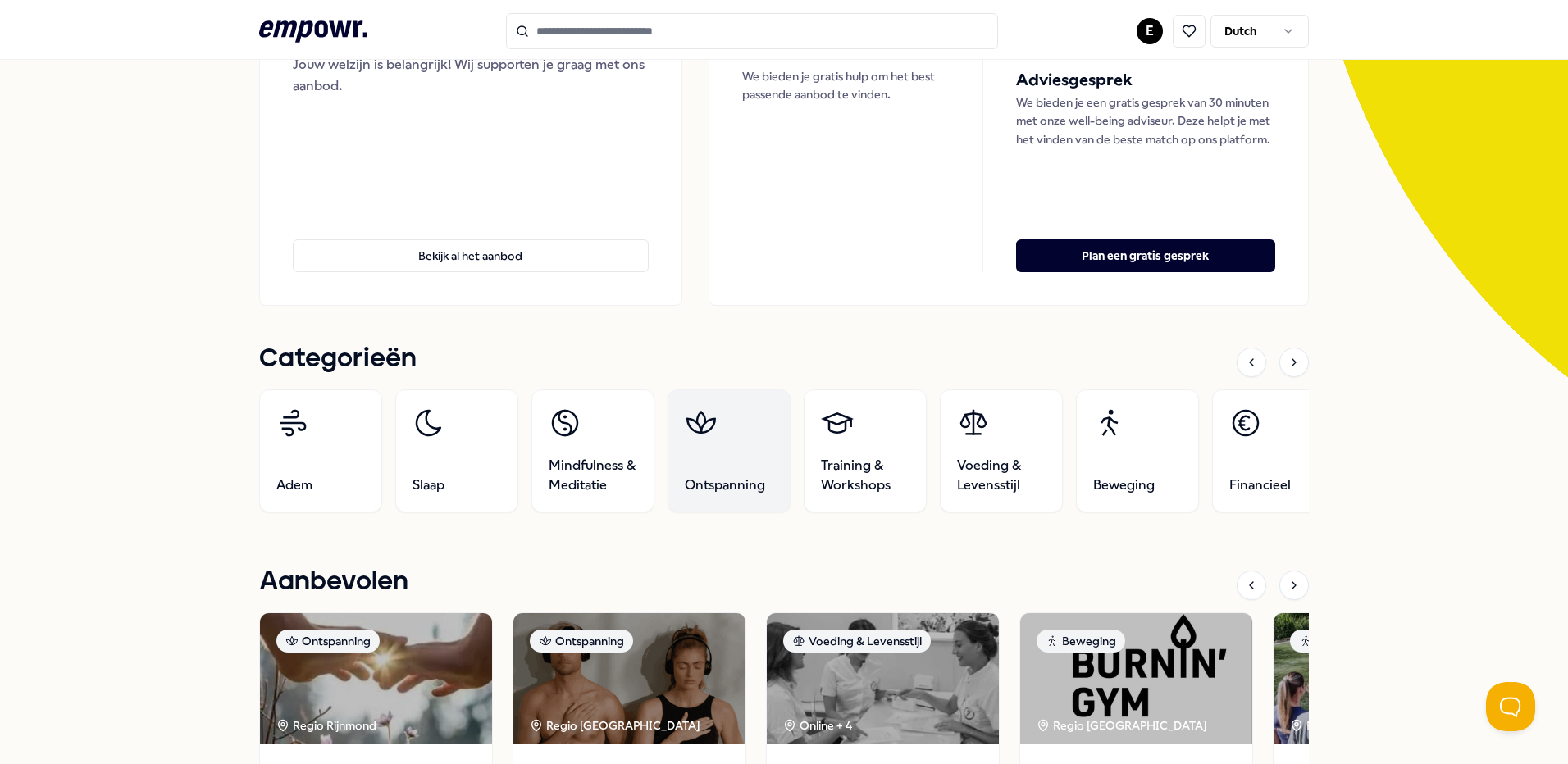
click at [748, 461] on link "Ontspanning" at bounding box center [729, 451] width 123 height 123
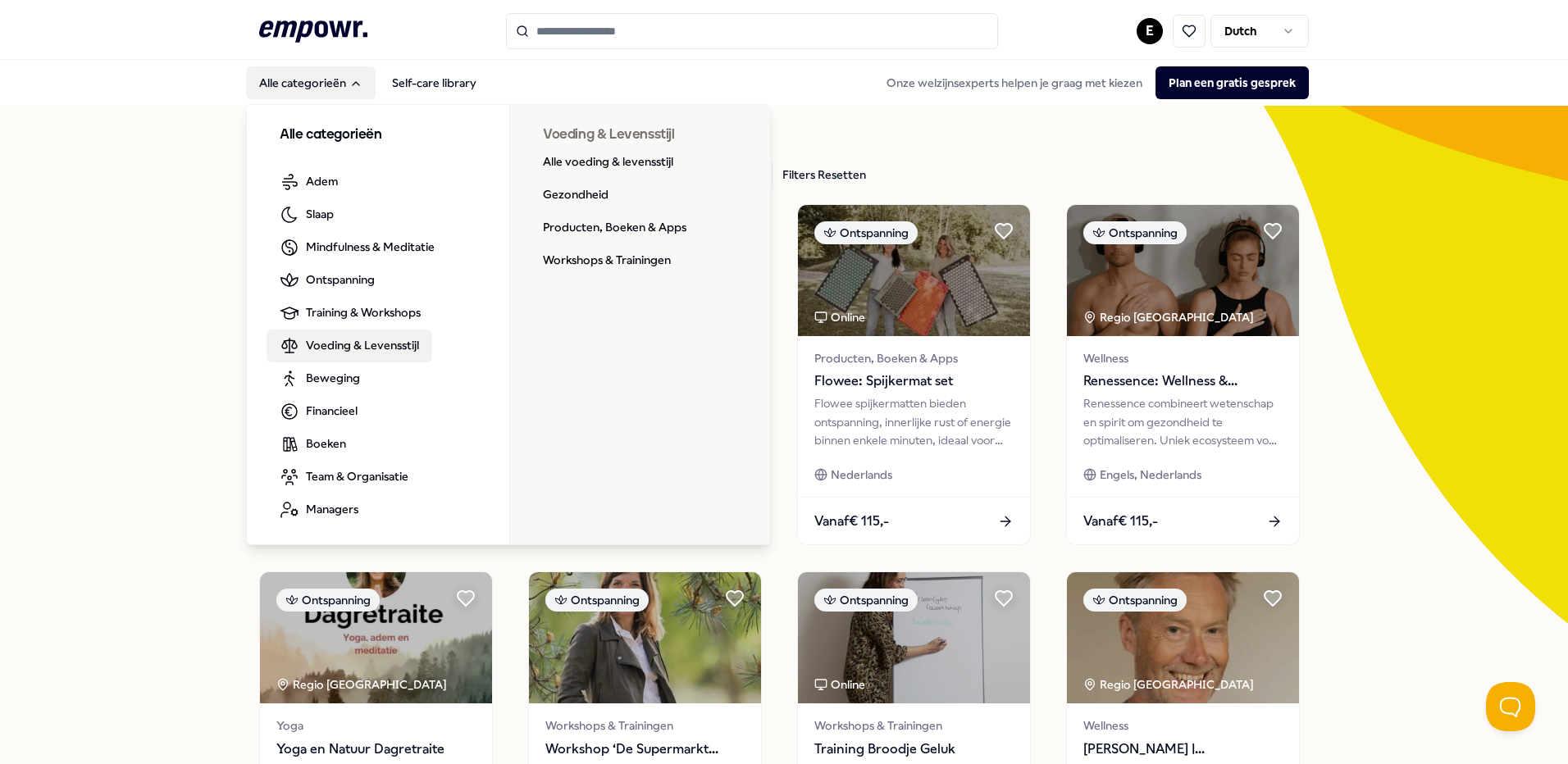
click at [344, 351] on span "Voeding & Levensstijl" at bounding box center [363, 345] width 113 height 18
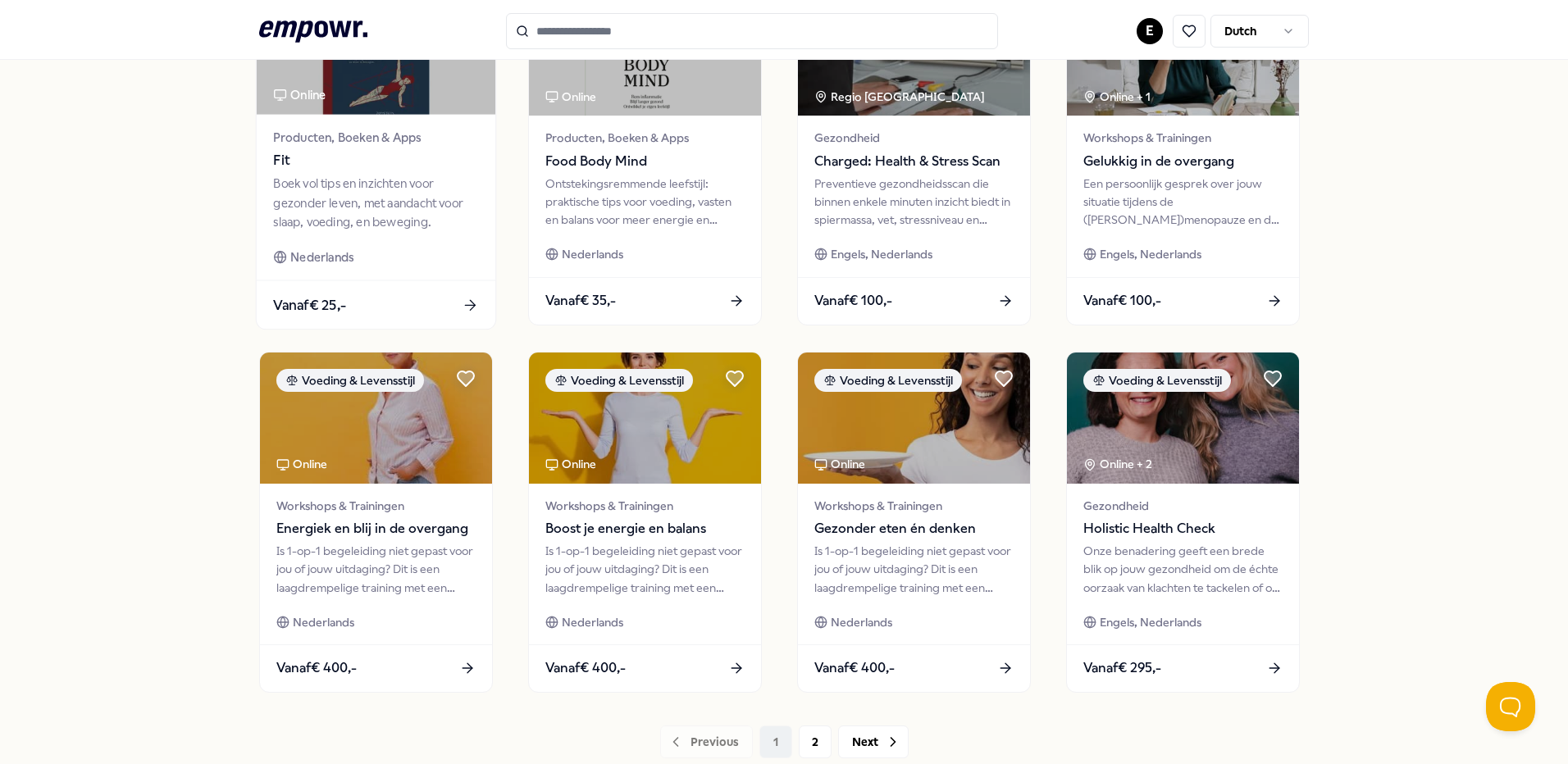
scroll to position [702, 0]
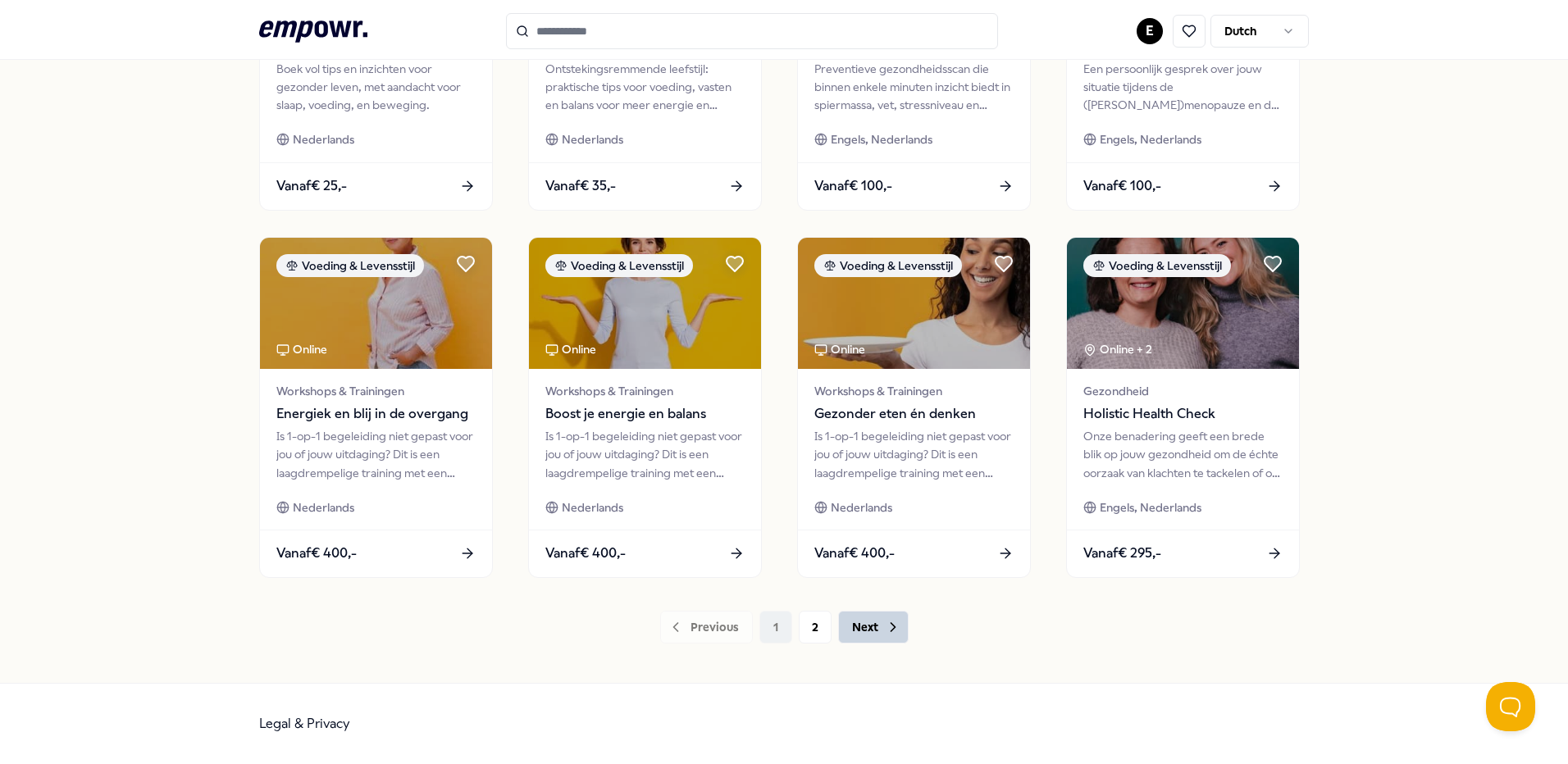
click at [885, 632] on icon at bounding box center [893, 627] width 17 height 17
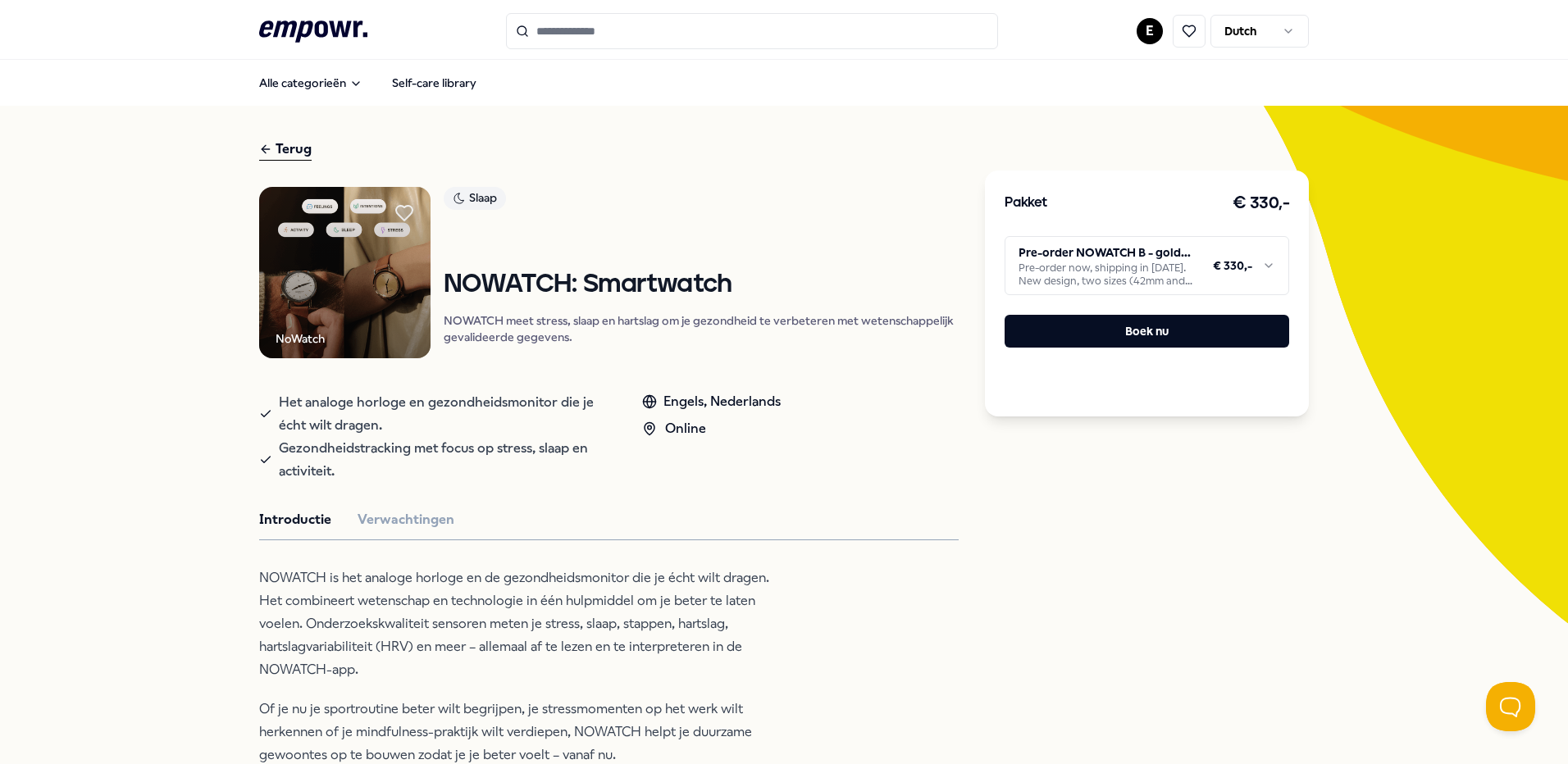
click at [1204, 265] on html ".empowr-logo_svg__cls-1{fill:#03032f} E Dutch Alle categorieën Self-care librar…" at bounding box center [784, 382] width 1568 height 764
drag, startPoint x: 1338, startPoint y: 259, endPoint x: 1249, endPoint y: 285, distance: 92.7
click at [1336, 259] on html ".empowr-logo_svg__cls-1{fill:#03032f} E Dutch Alle categorieën Self-care librar…" at bounding box center [784, 382] width 1568 height 764
